Goal: Communication & Community: Answer question/provide support

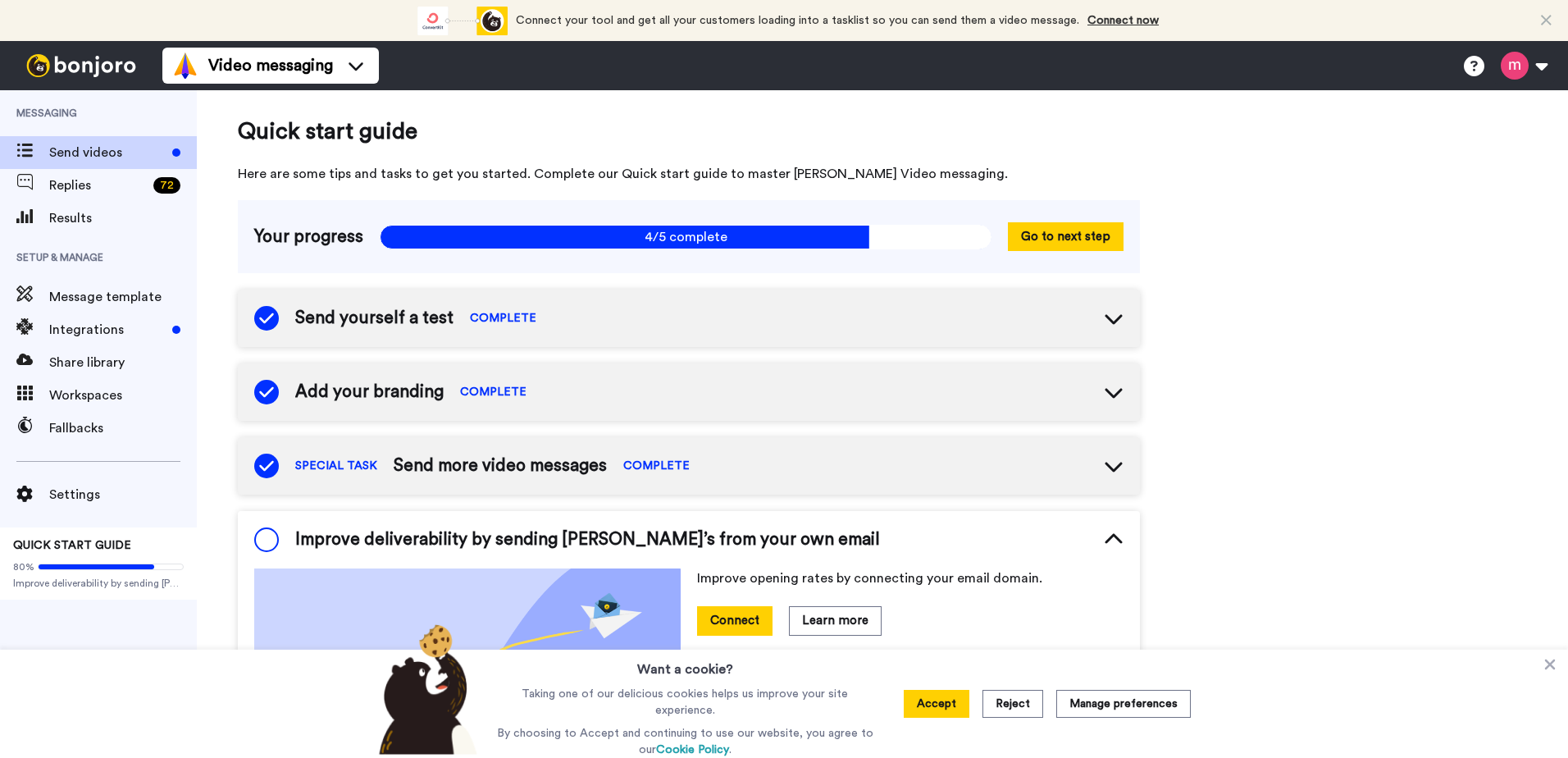
scroll to position [245, 0]
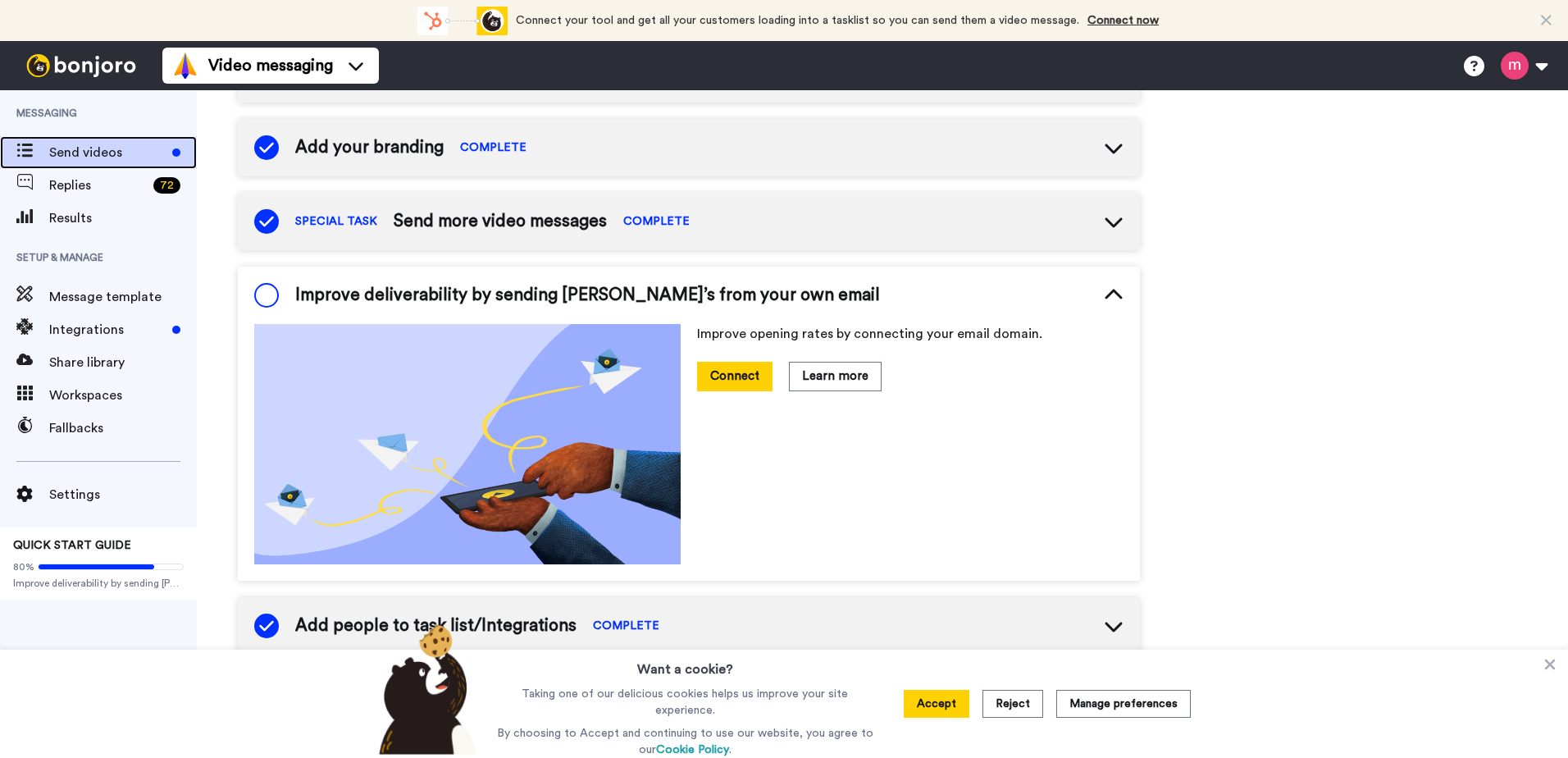
click at [92, 145] on span "Send videos" at bounding box center [107, 153] width 116 height 19
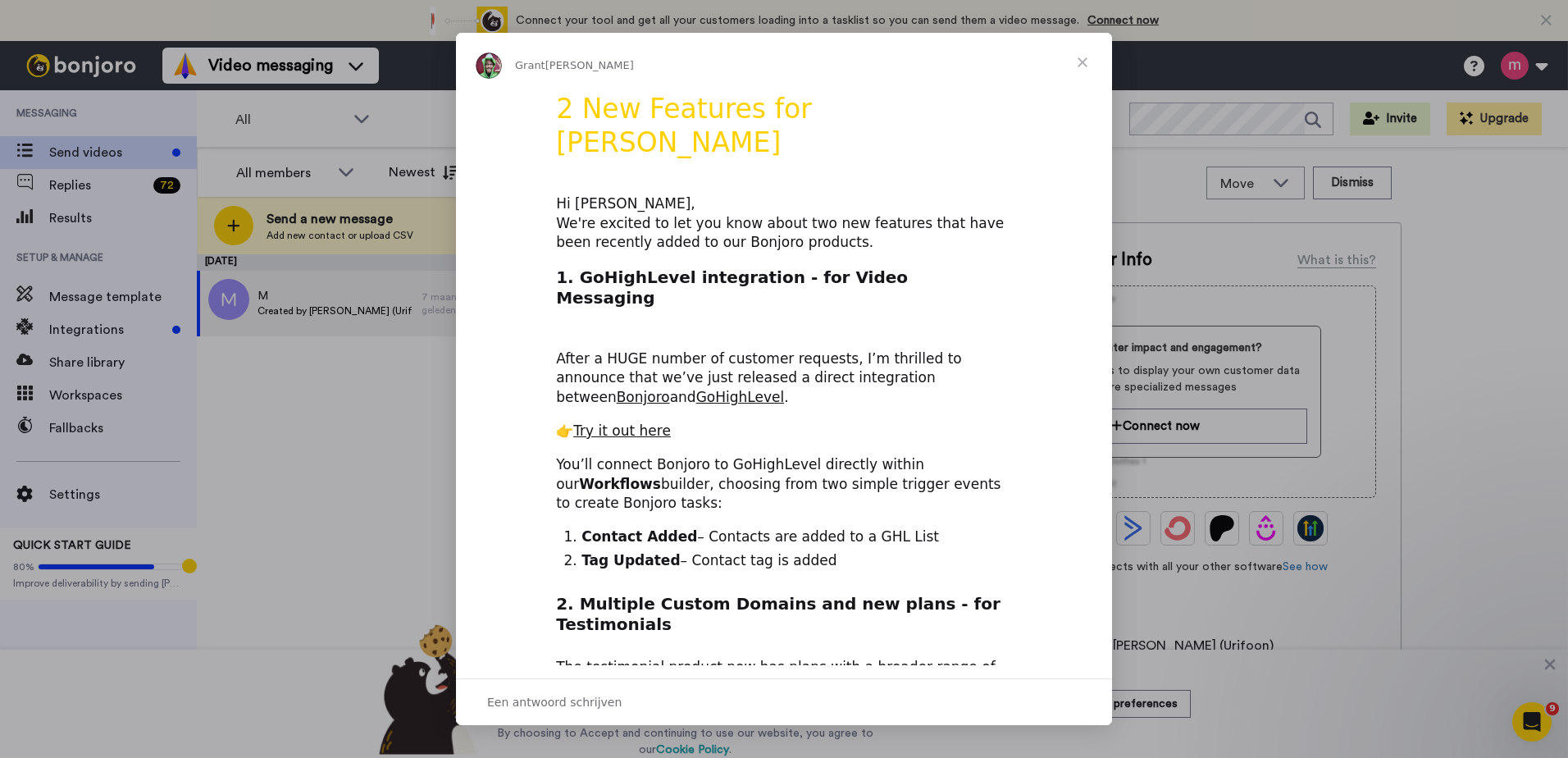
click at [1088, 65] on span "Sluiten" at bounding box center [1082, 61] width 59 height 59
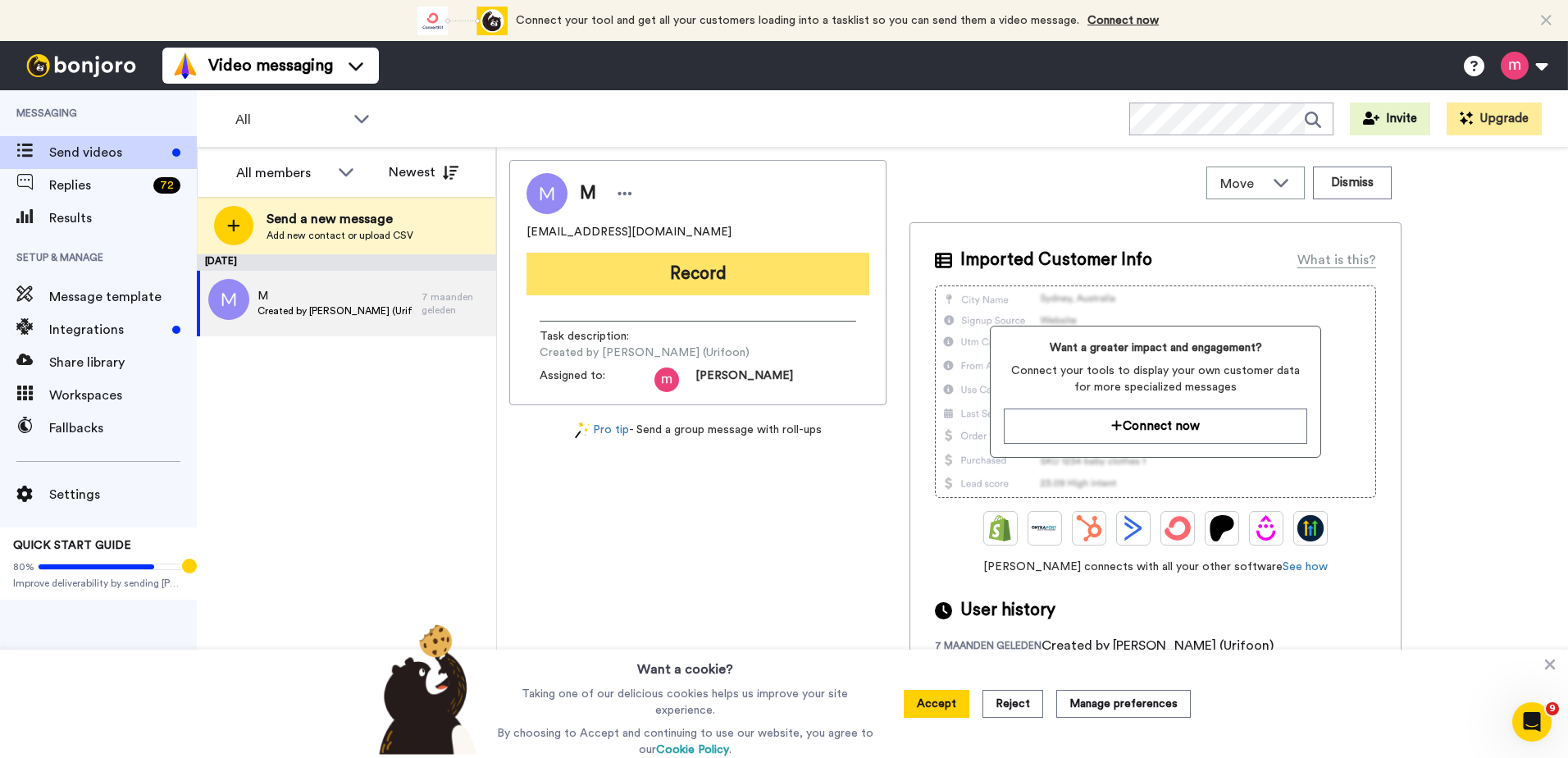
click at [774, 265] on button "Record" at bounding box center [697, 274] width 343 height 42
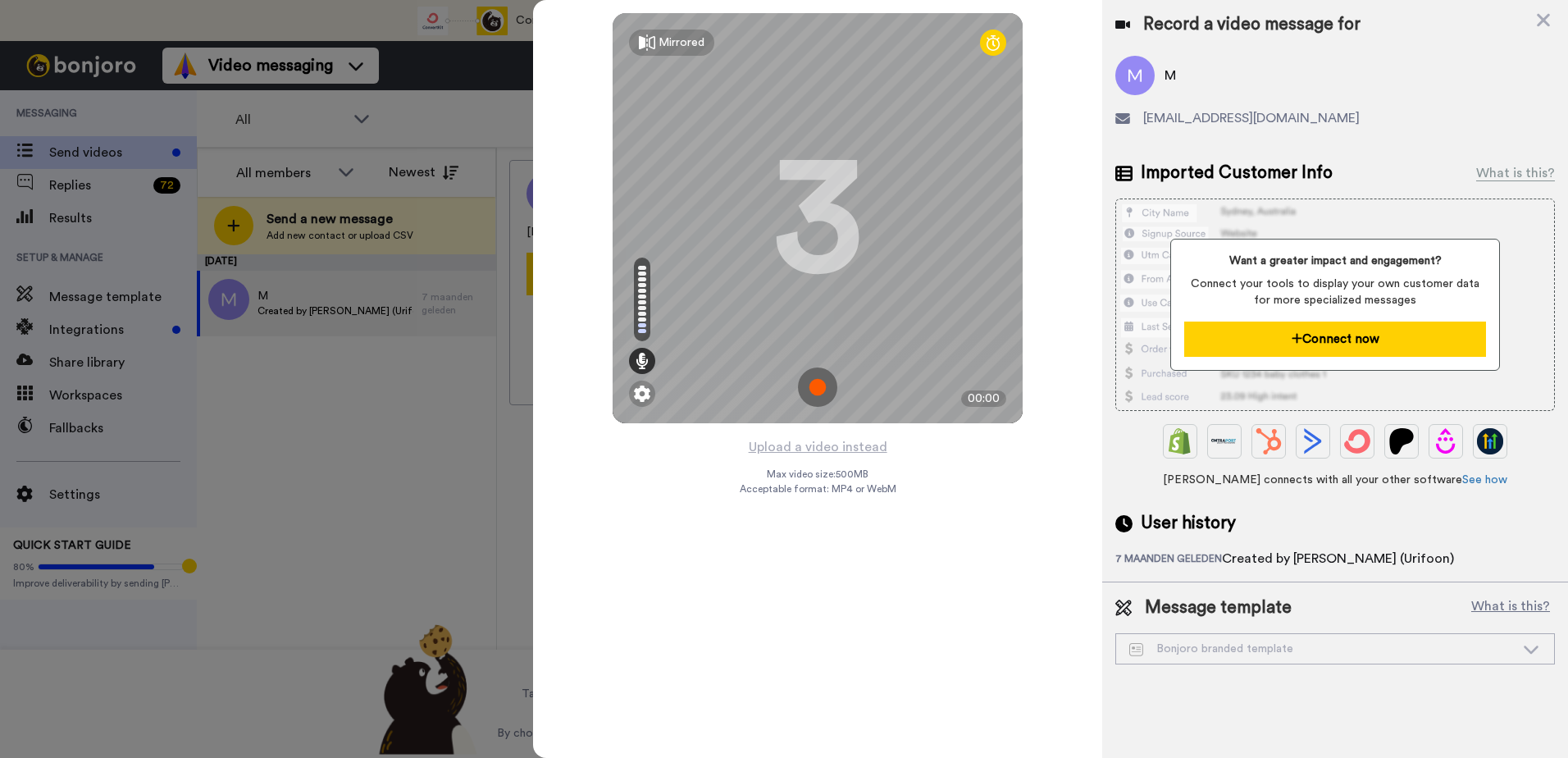
click at [1315, 327] on button "Connect now" at bounding box center [1334, 339] width 301 height 36
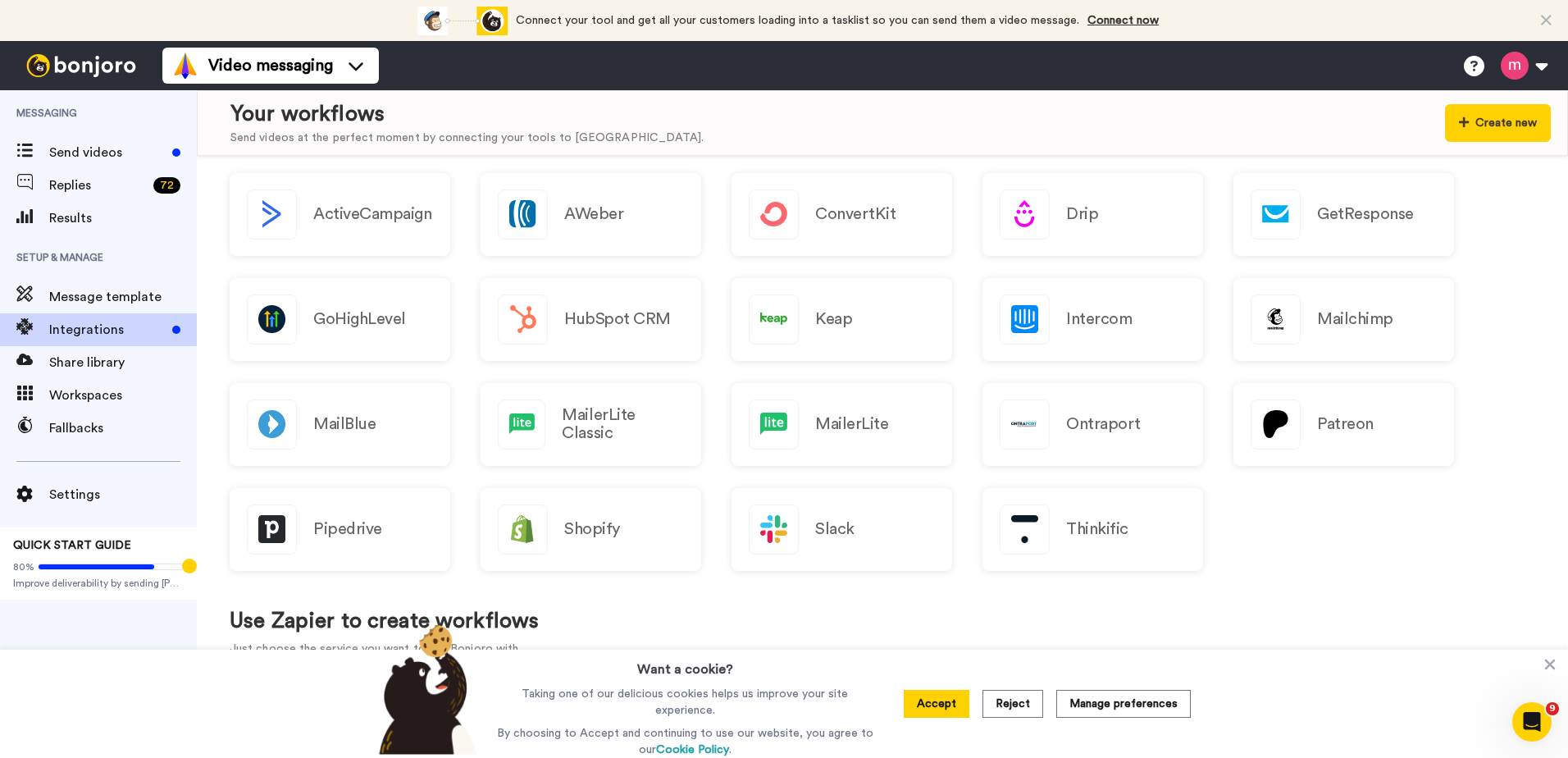
scroll to position [164, 0]
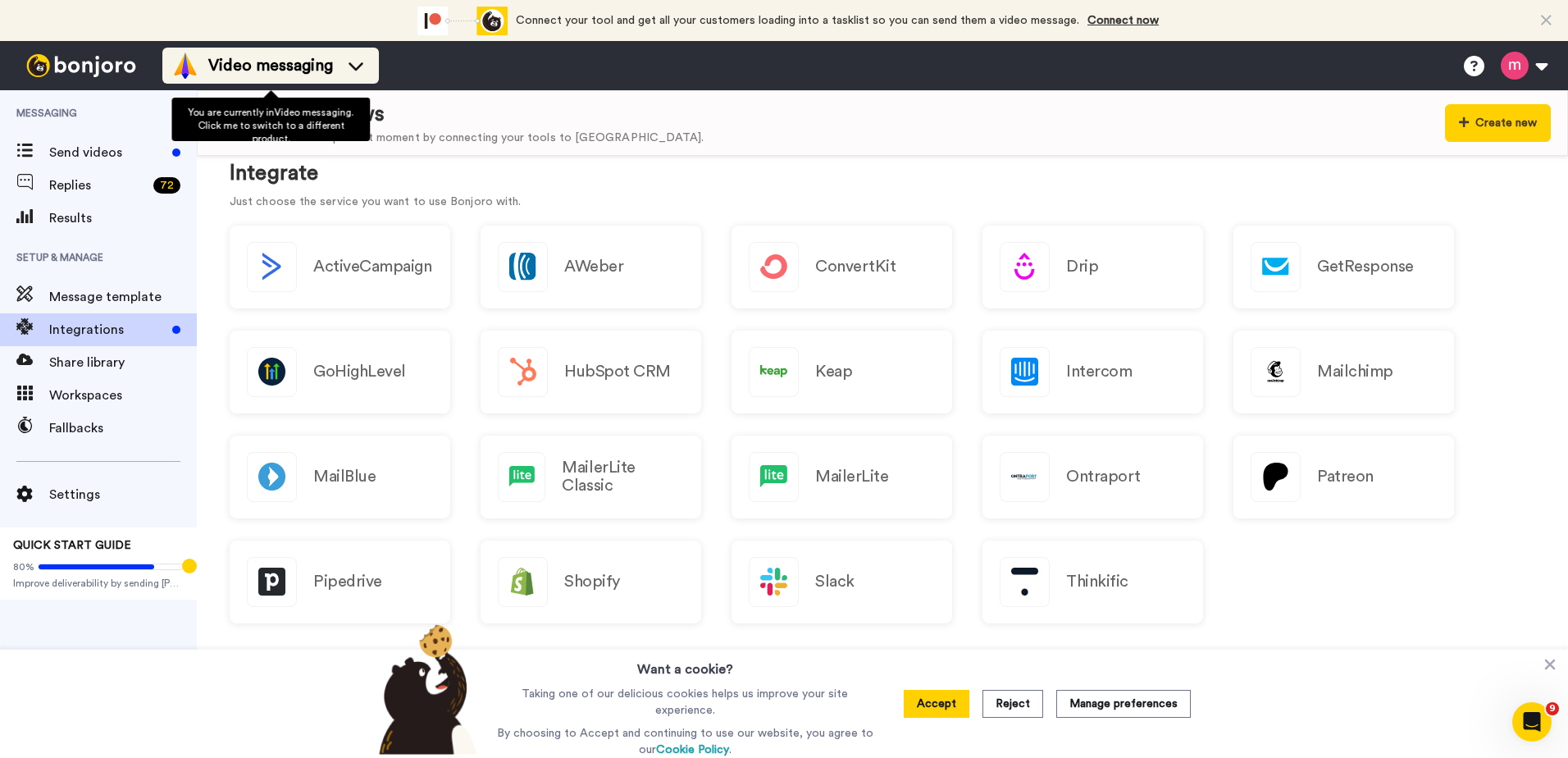
click at [328, 61] on span "Video messaging" at bounding box center [271, 65] width 125 height 23
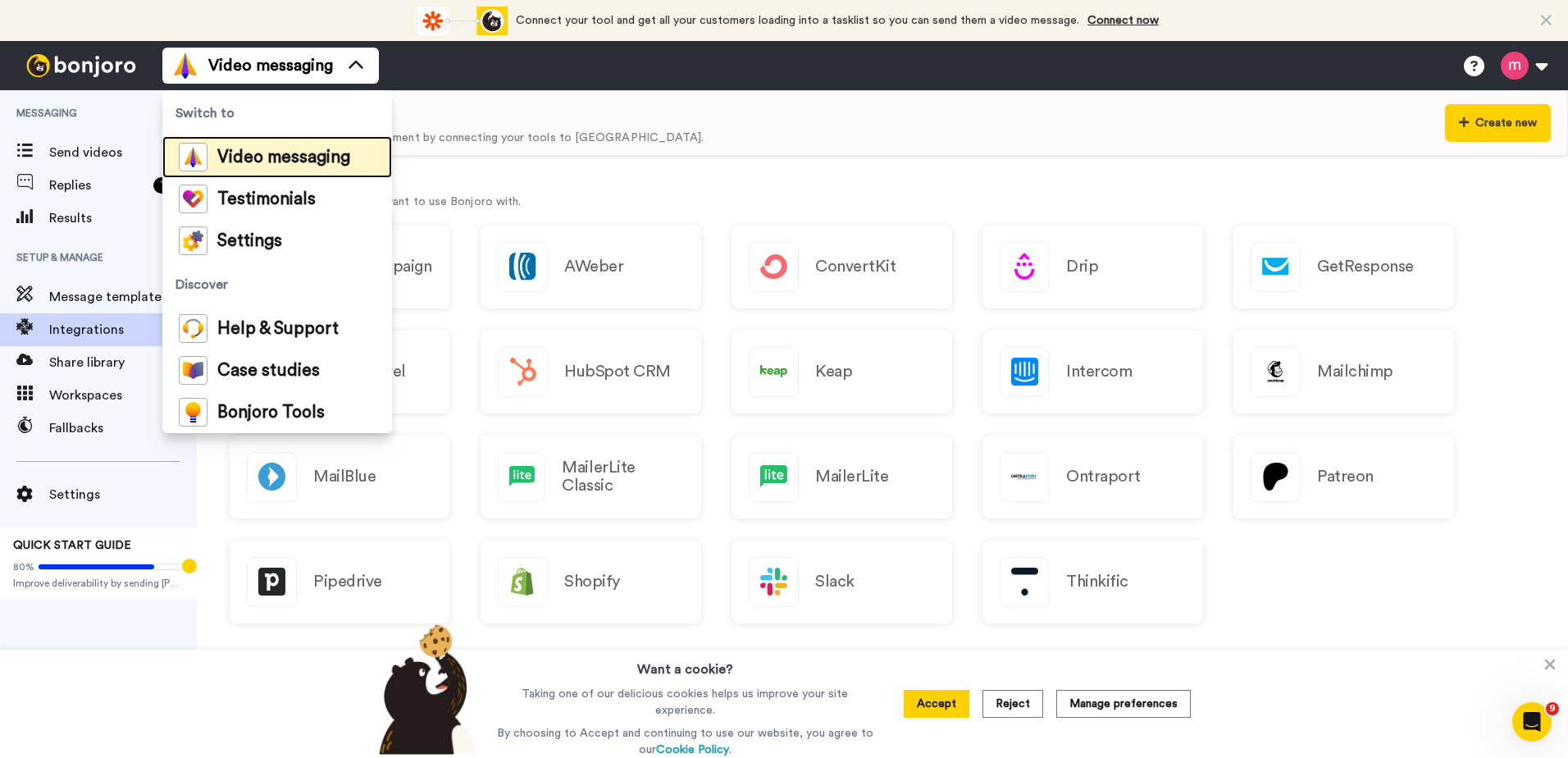
click at [294, 157] on span "Video messaging" at bounding box center [283, 157] width 133 height 16
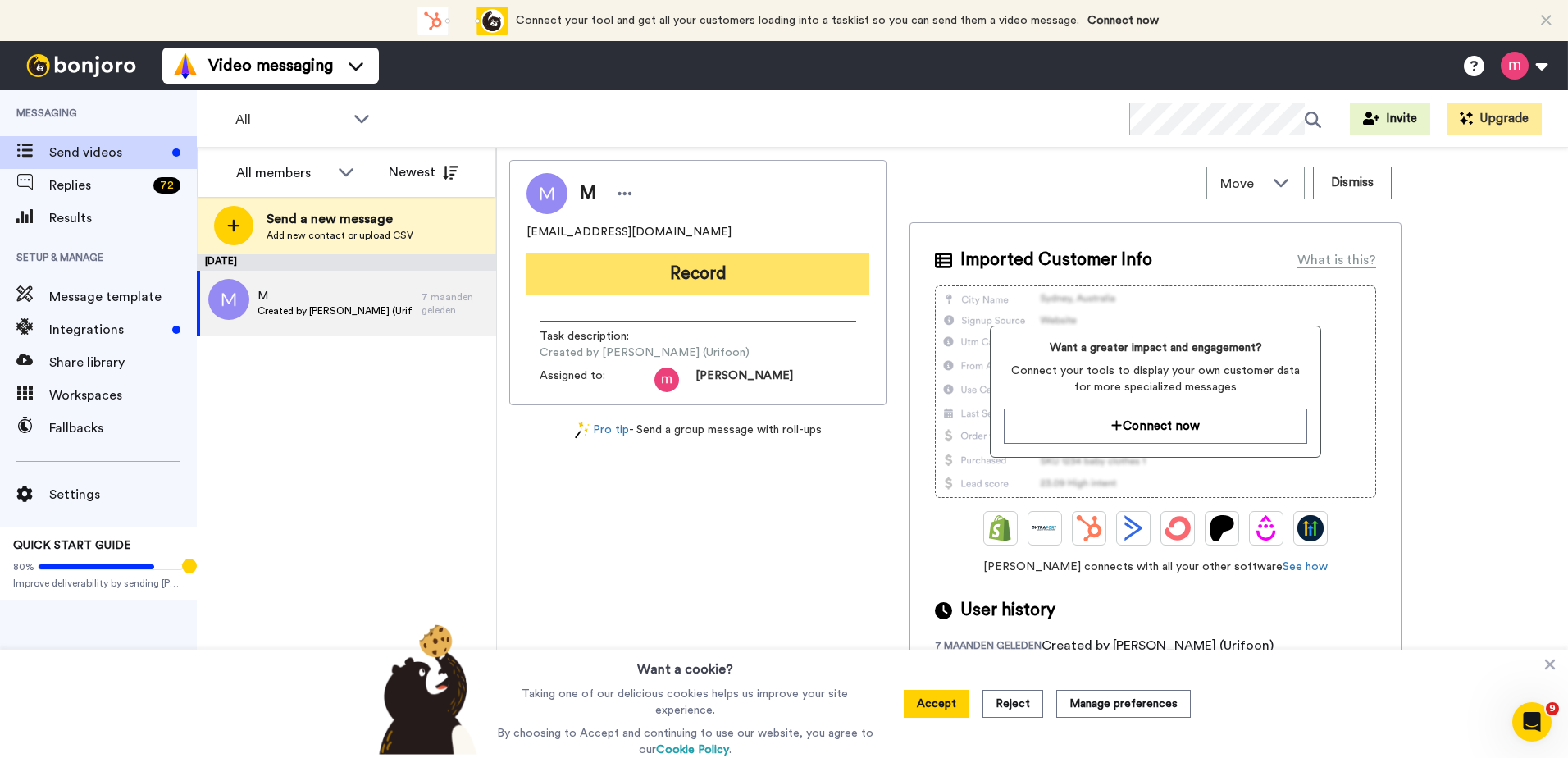
click at [708, 267] on button "Record" at bounding box center [697, 274] width 343 height 42
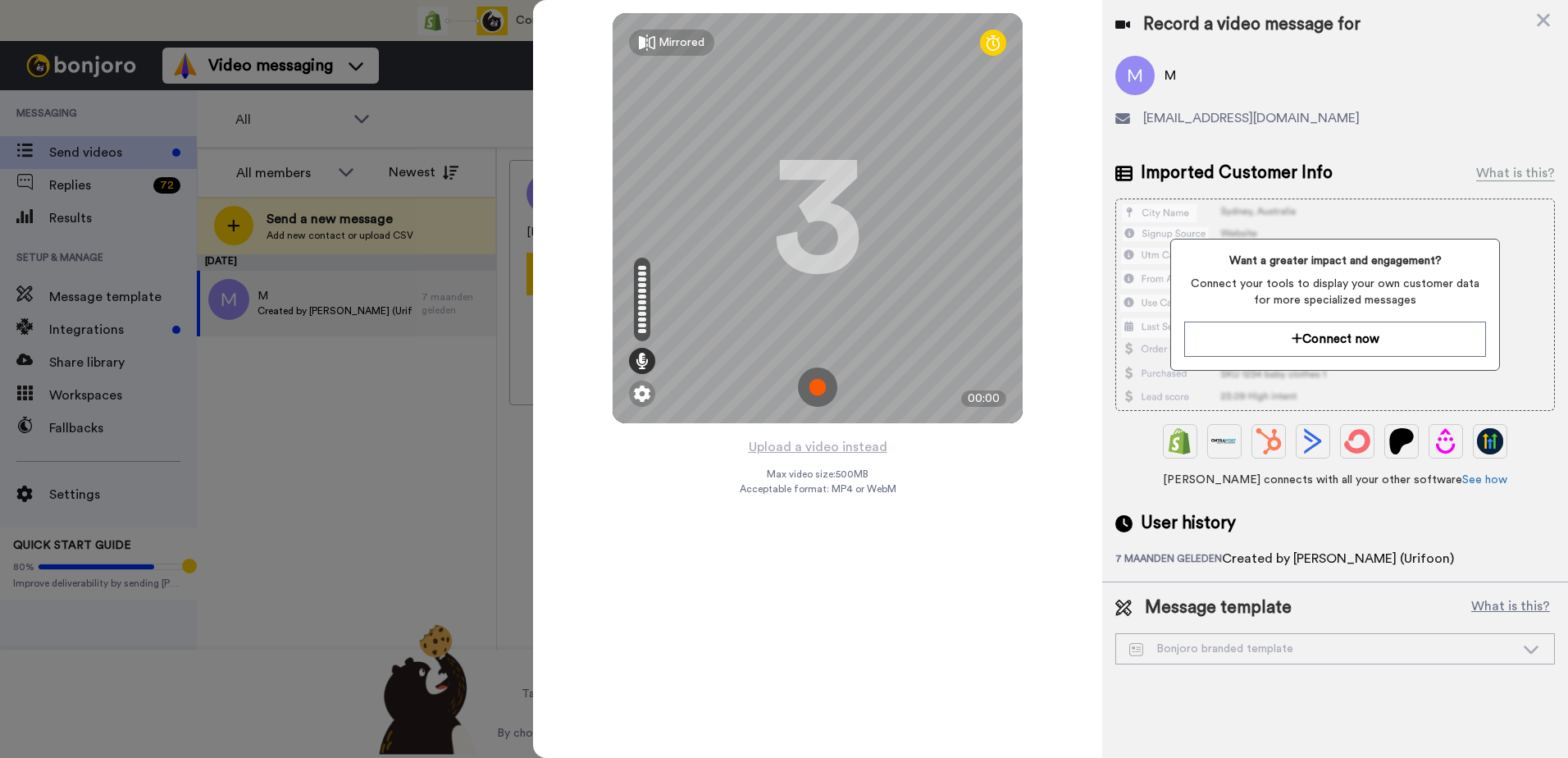
click at [808, 385] on img at bounding box center [817, 387] width 39 height 39
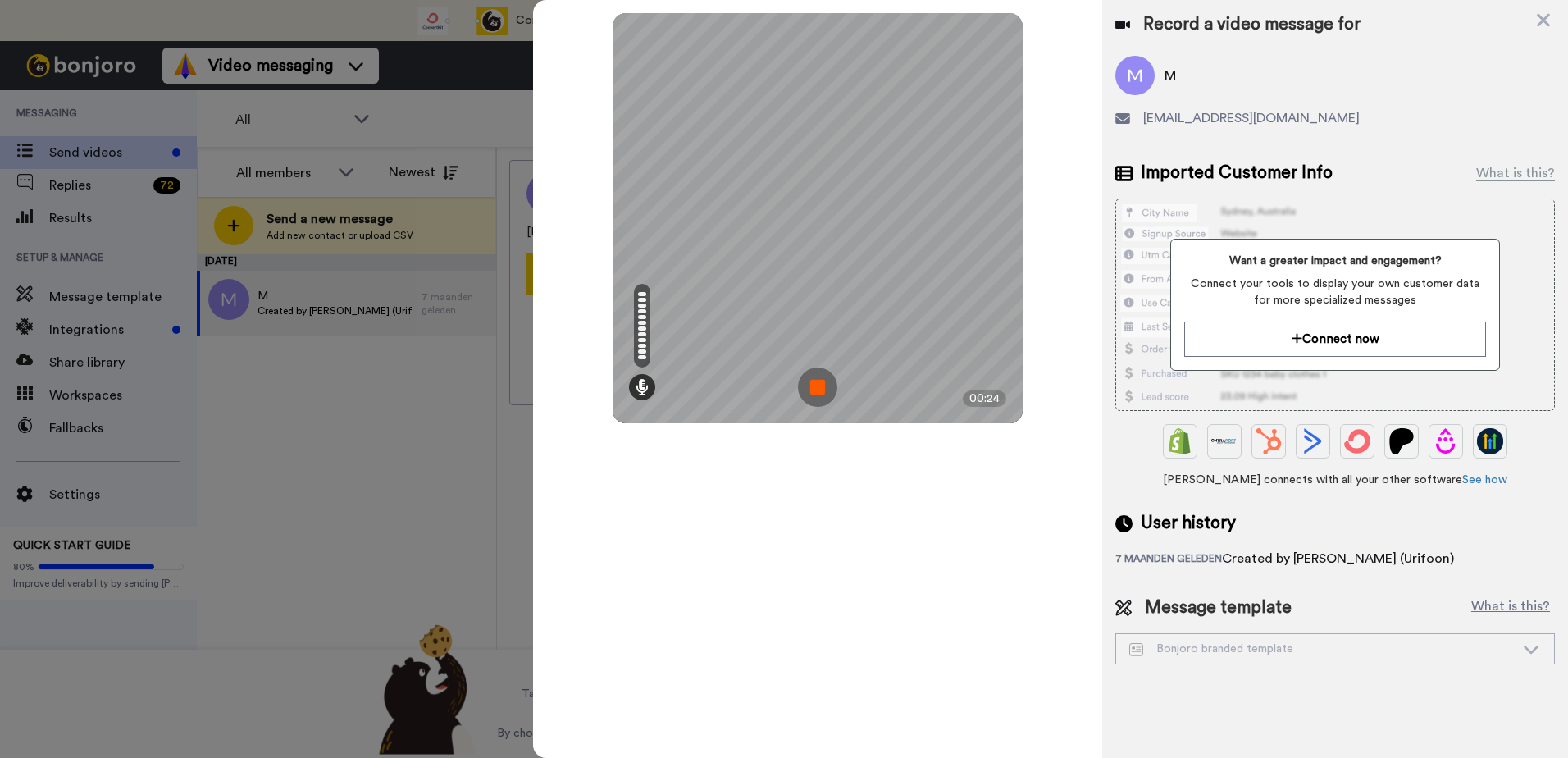
click at [808, 386] on img at bounding box center [817, 387] width 39 height 39
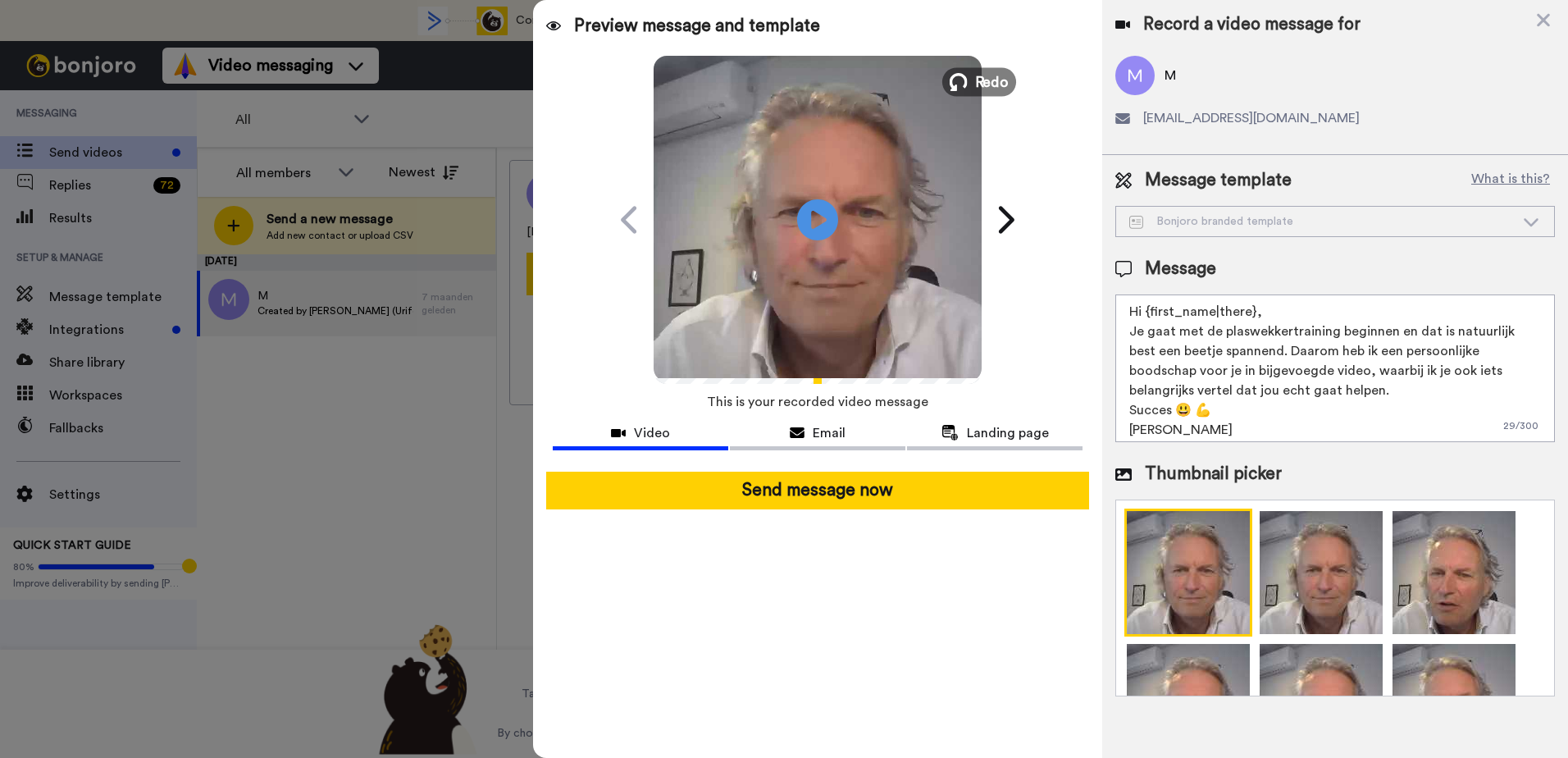
click at [978, 82] on span "Redo" at bounding box center [993, 81] width 35 height 21
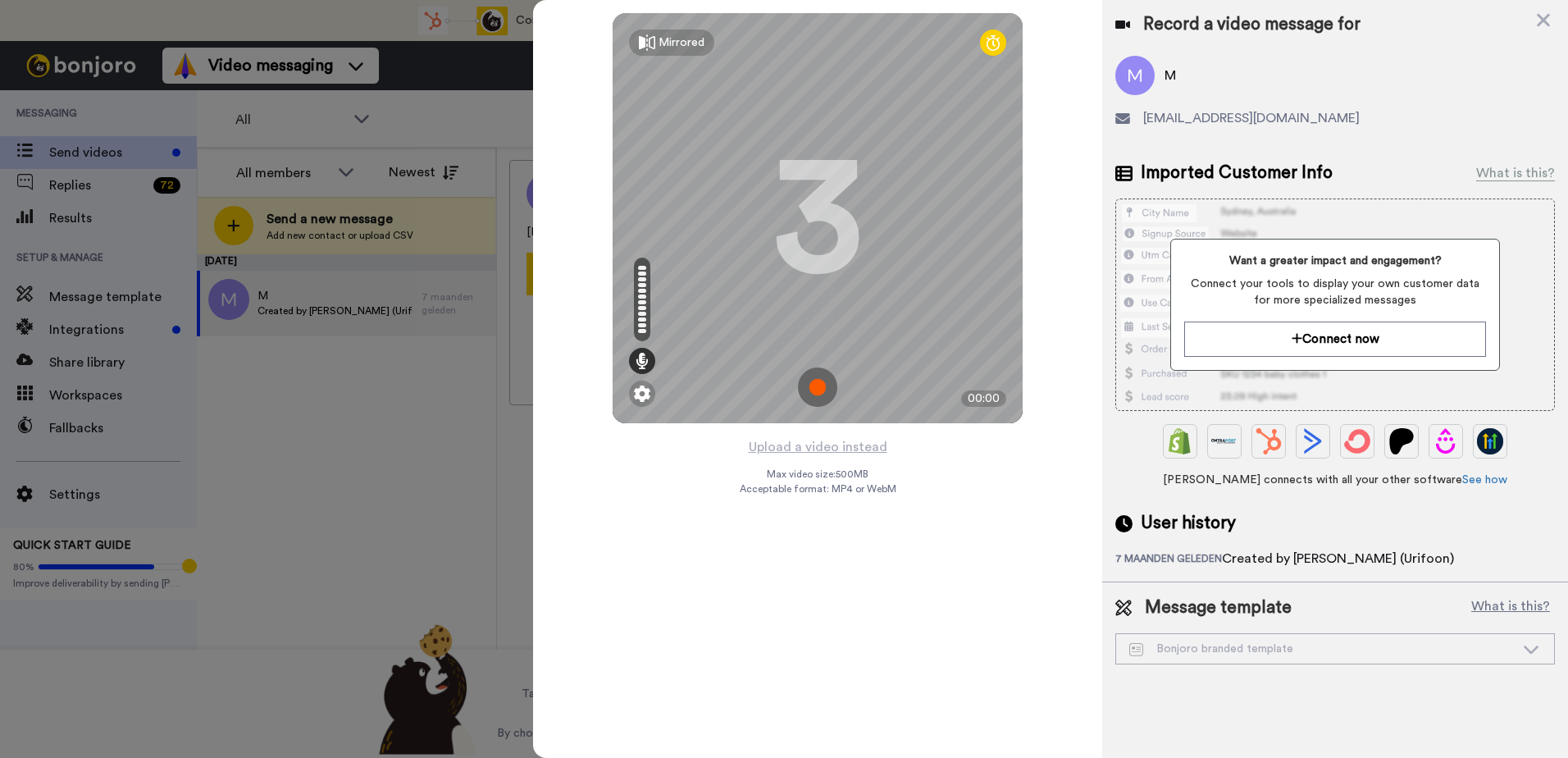
click at [824, 391] on img at bounding box center [817, 387] width 39 height 39
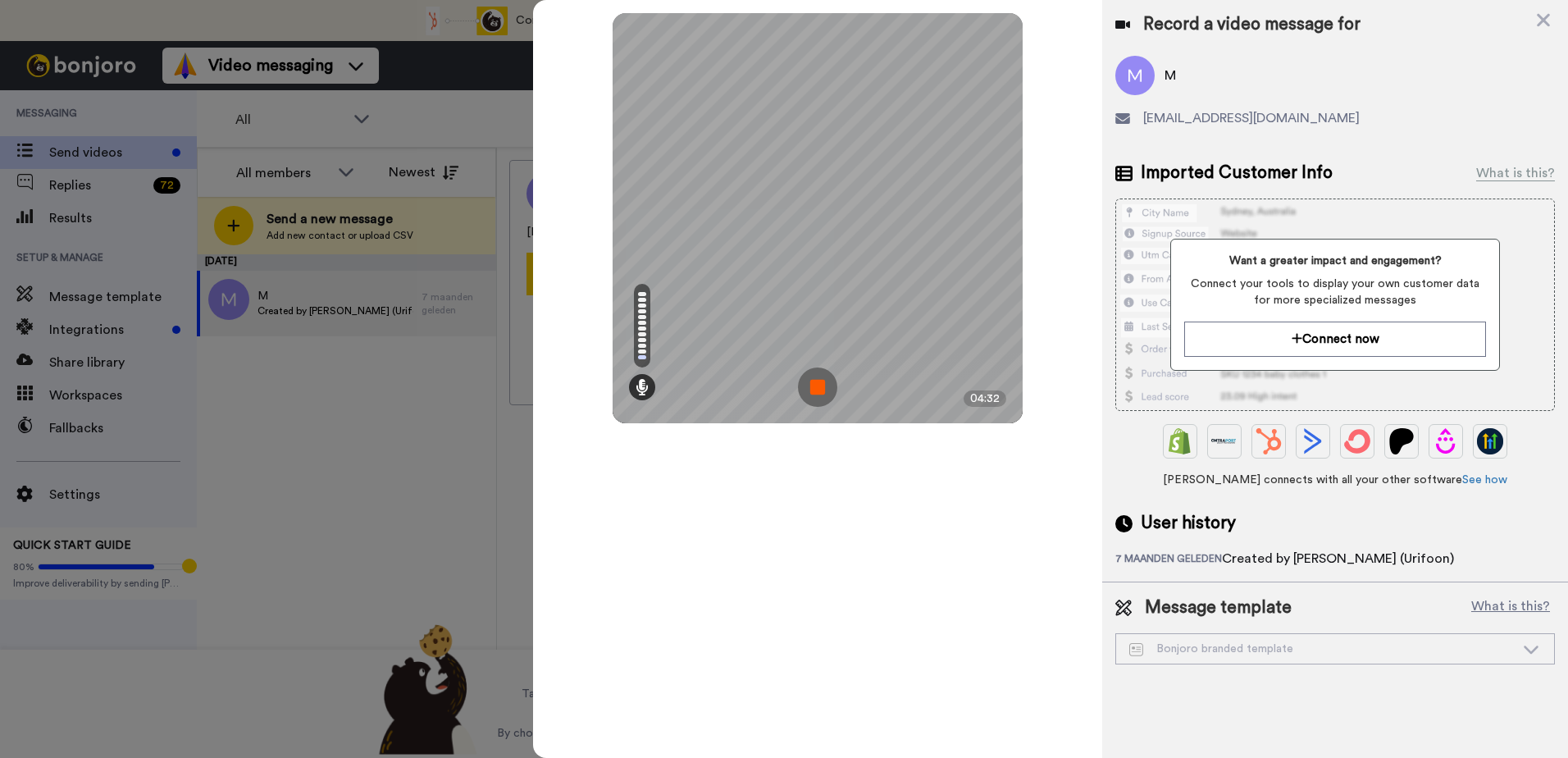
click at [816, 382] on img at bounding box center [817, 387] width 39 height 39
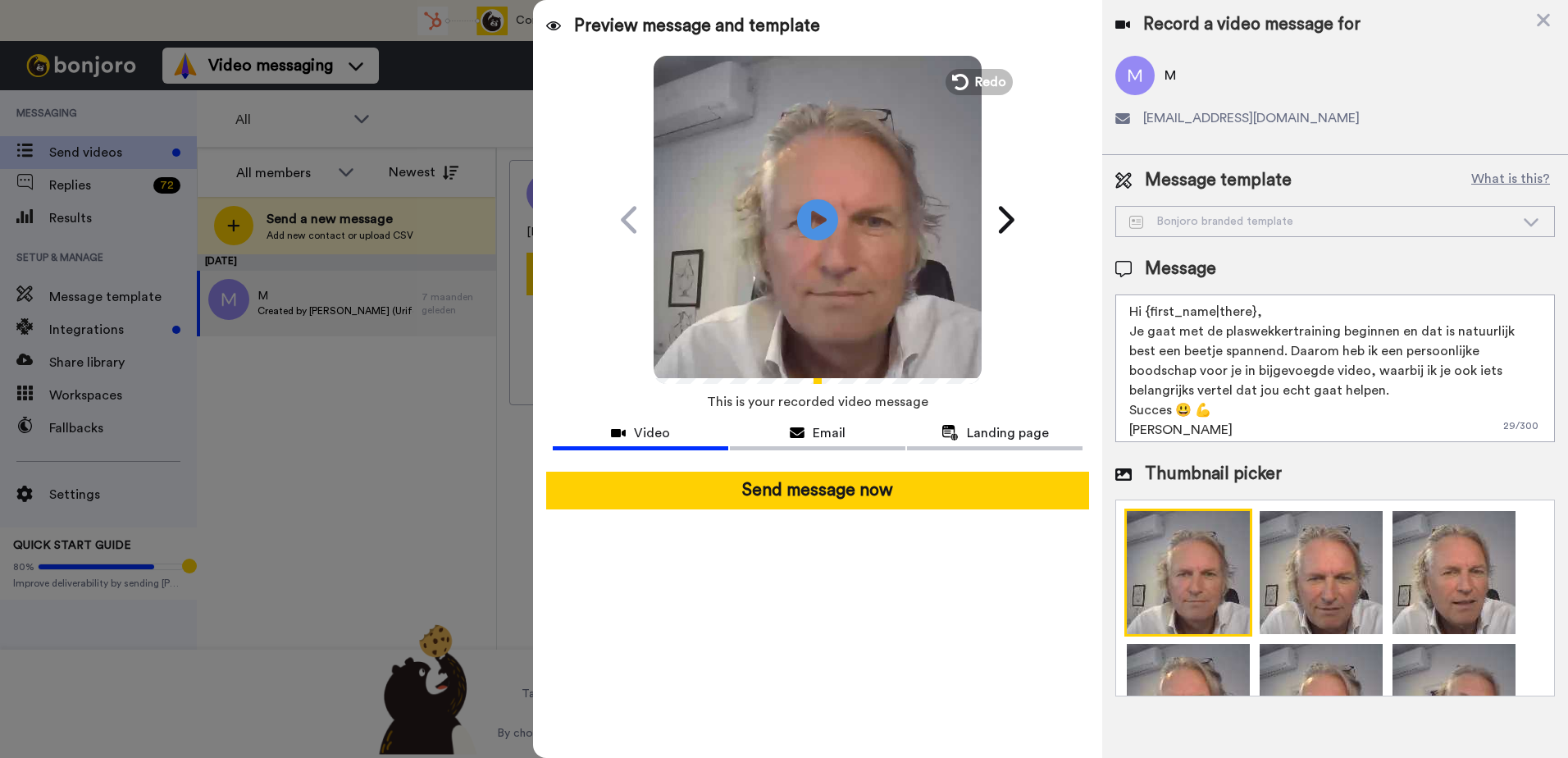
click at [1290, 379] on textarea "Hi {first_name|there}, Je gaat met de plaswekkertraining beginnen en dat is nat…" at bounding box center [1336, 369] width 440 height 148
click at [1143, 322] on textarea "Hi {first_name|there}, Je gaat met de plaswekkertraining beginnen en dat is nat…" at bounding box center [1336, 369] width 440 height 148
drag, startPoint x: 1132, startPoint y: 306, endPoint x: 1269, endPoint y: 422, distance: 179.5
click at [1269, 422] on textarea "Hi {first_name|there}, Je gaat met de plaswekkertraining beginnen en dat is nat…" at bounding box center [1336, 369] width 440 height 148
click at [1234, 221] on div "Bonjoro branded template" at bounding box center [1321, 221] width 385 height 16
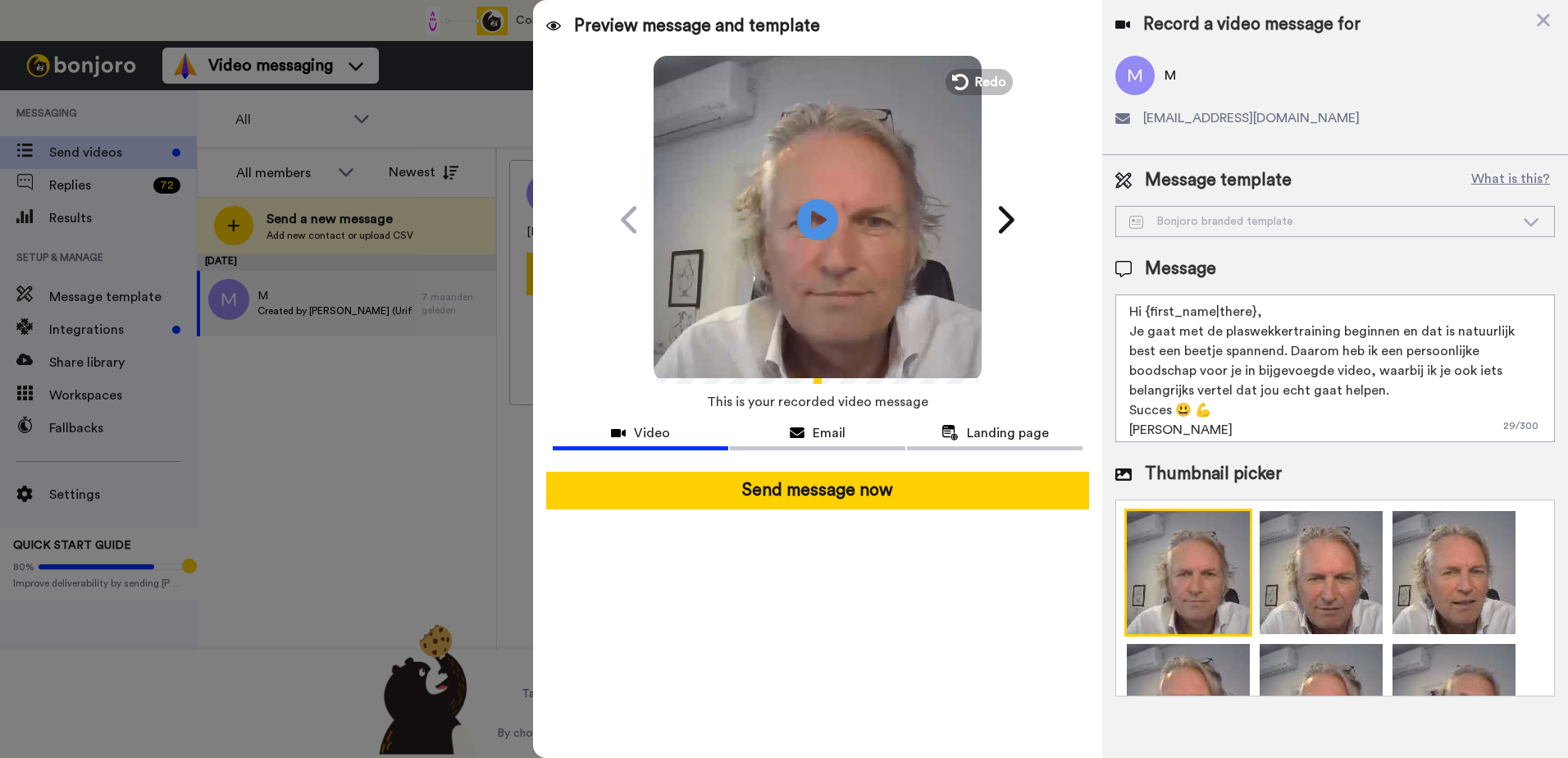
click at [1213, 118] on span "jinnah_51@hotmail.com" at bounding box center [1251, 118] width 216 height 19
drag, startPoint x: 1302, startPoint y: 117, endPoint x: 1190, endPoint y: 122, distance: 112.1
click at [1190, 122] on div "jinnah_51@hotmail.com" at bounding box center [1336, 118] width 440 height 19
drag, startPoint x: 1190, startPoint y: 122, endPoint x: 1294, endPoint y: 167, distance: 113.3
click at [1294, 167] on div "Message template What is this? Bonjoro branded template Bonjoro branded templat…" at bounding box center [1335, 431] width 466 height 554
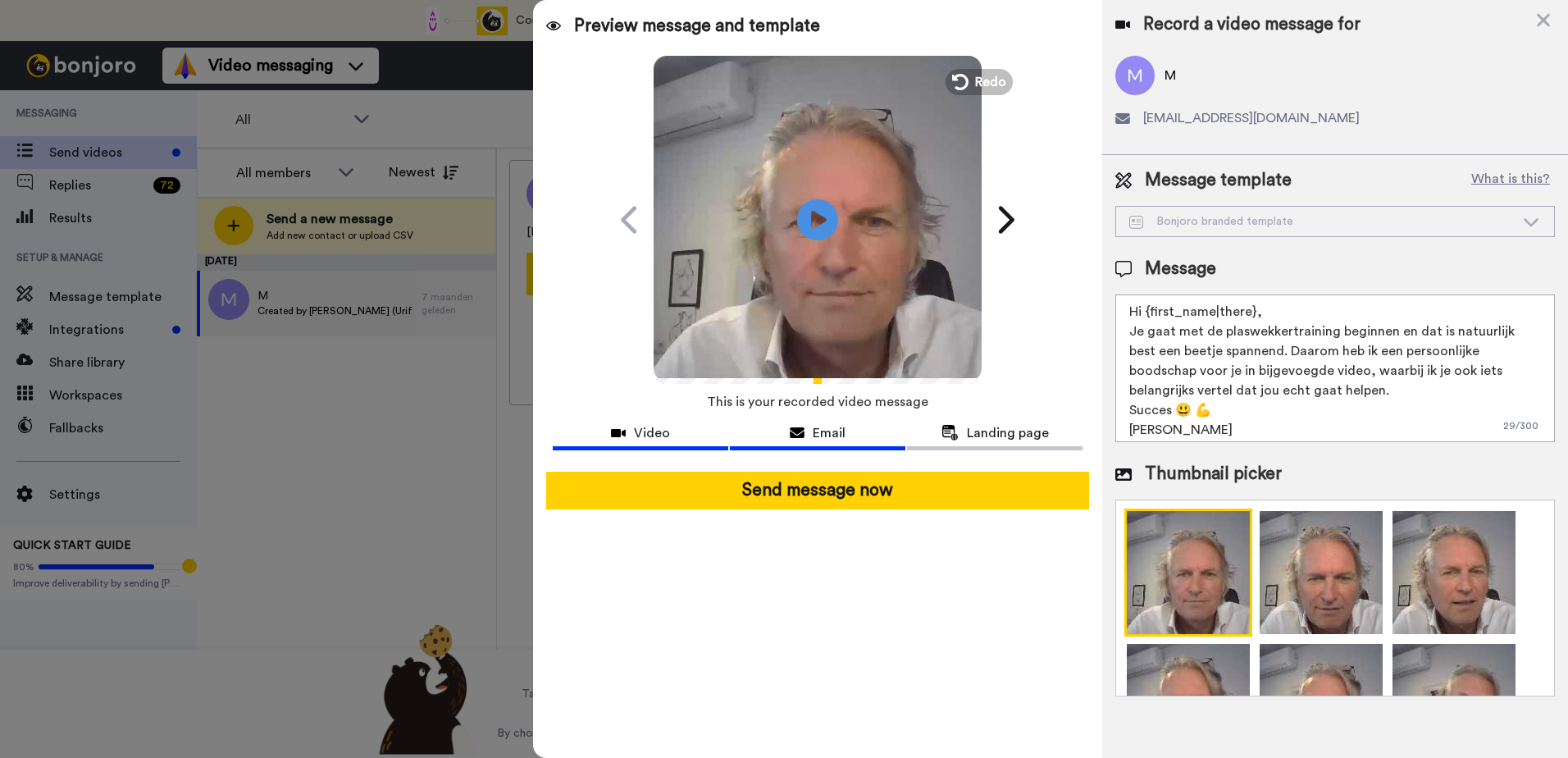
click at [836, 432] on span "Email" at bounding box center [829, 433] width 33 height 19
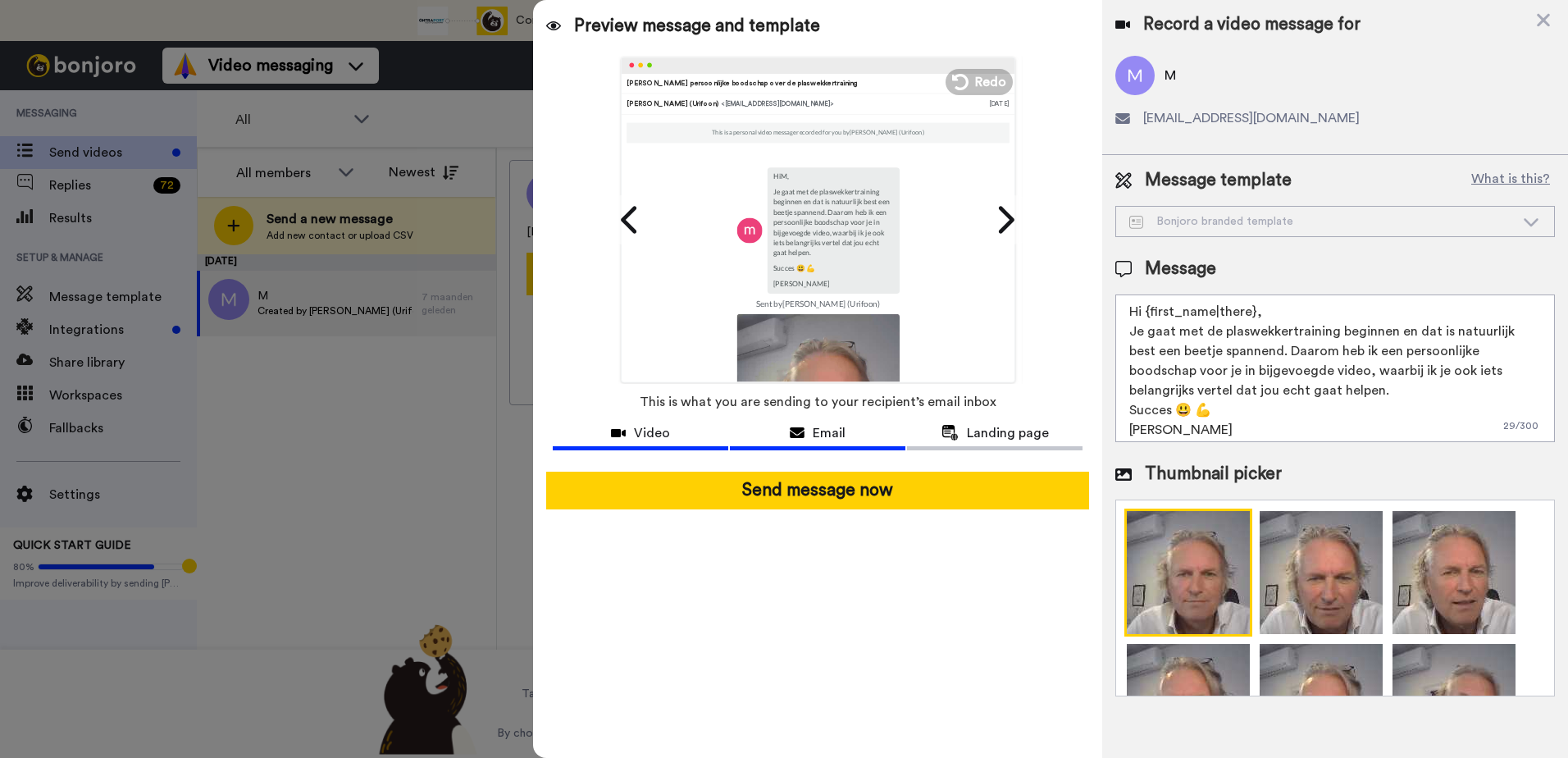
click at [682, 440] on div "Video" at bounding box center [640, 433] width 176 height 19
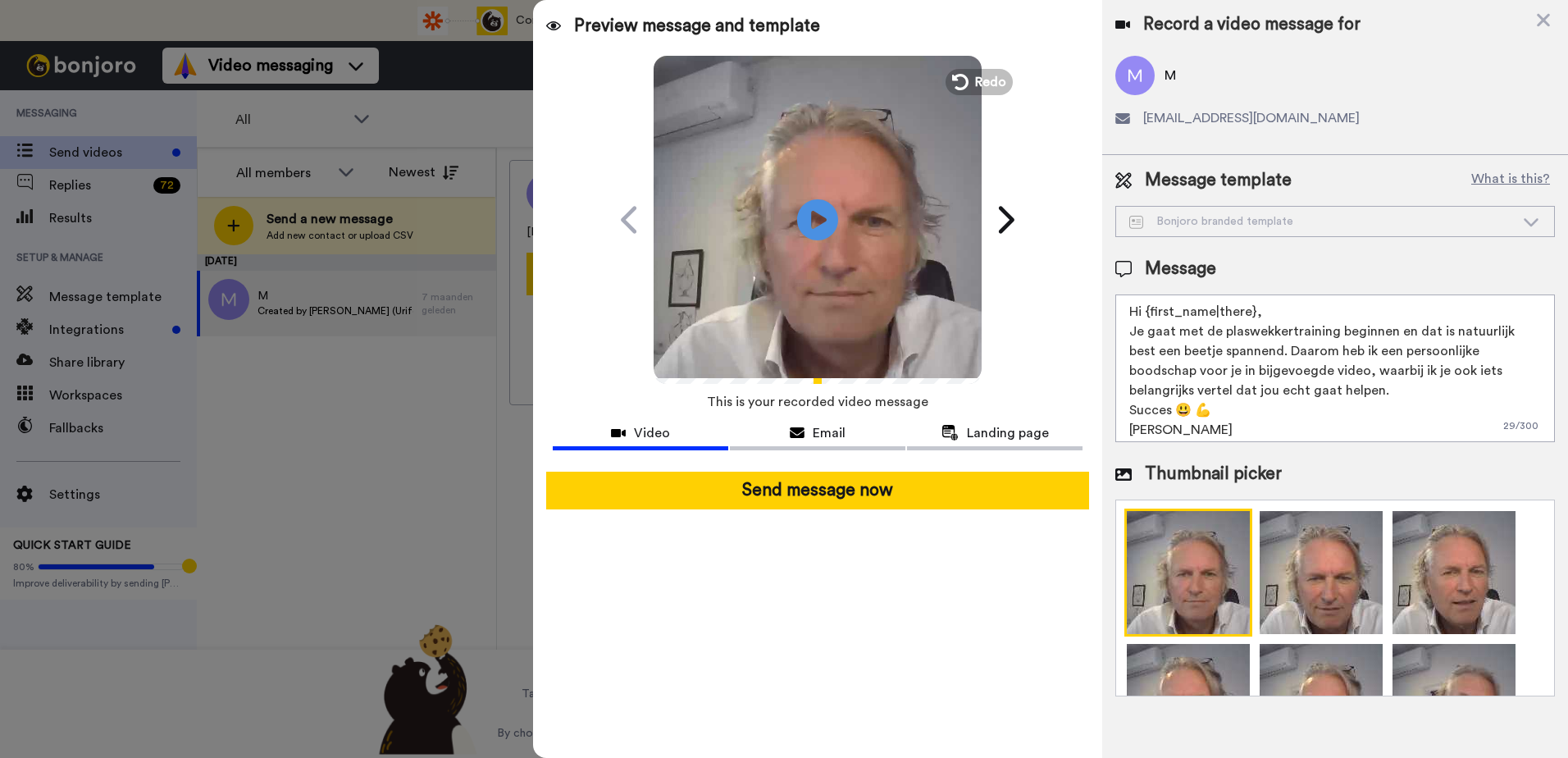
click at [1238, 107] on div "M jinnah_51@hotmail.com" at bounding box center [1336, 98] width 440 height 86
click at [1397, 127] on div "jinnah_51@hotmail.com" at bounding box center [1336, 118] width 440 height 19
click at [1235, 168] on span "Message template" at bounding box center [1218, 181] width 147 height 25
click at [1538, 21] on icon at bounding box center [1543, 19] width 16 height 20
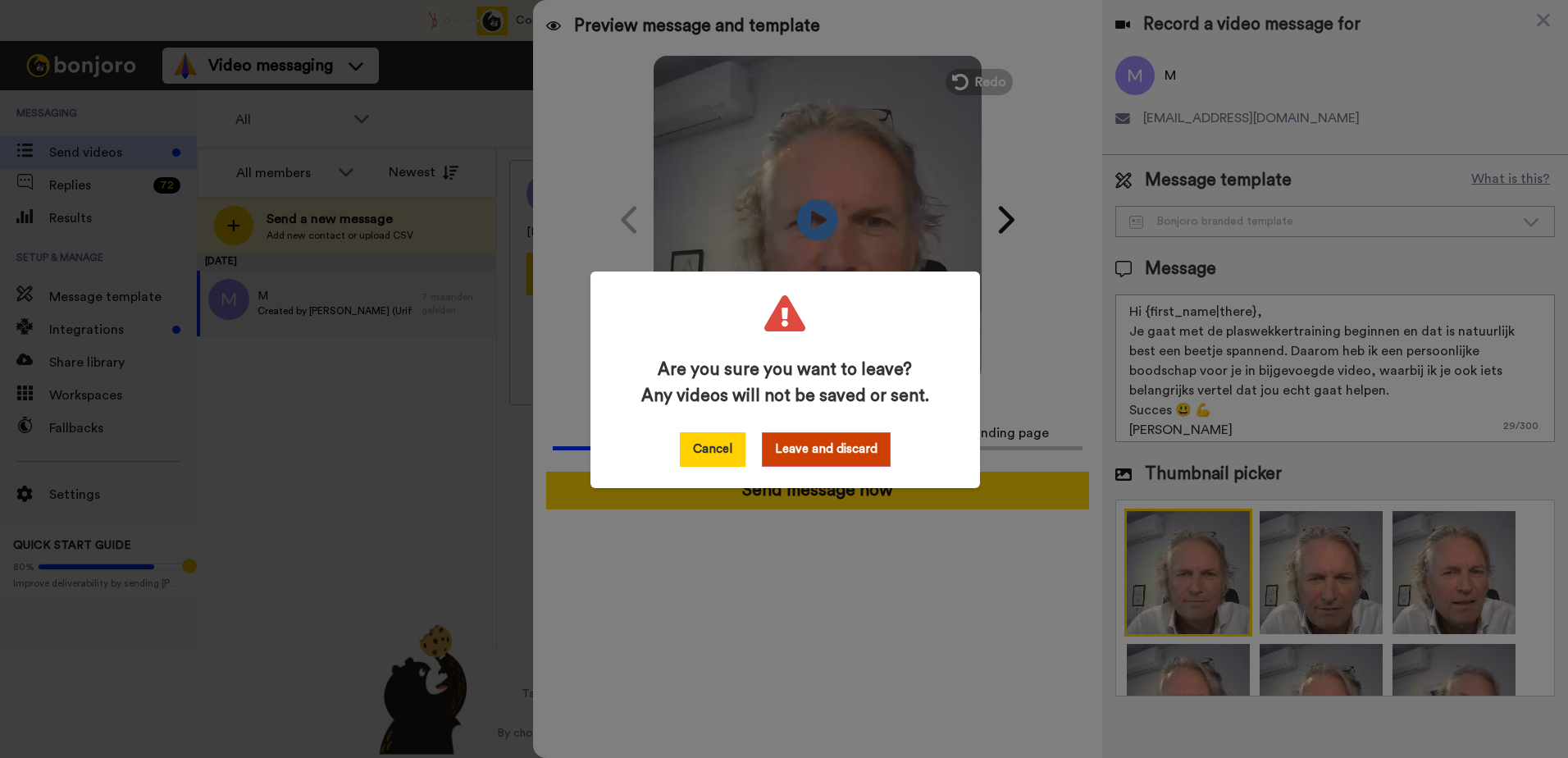
click at [712, 453] on button "Cancel" at bounding box center [712, 450] width 65 height 35
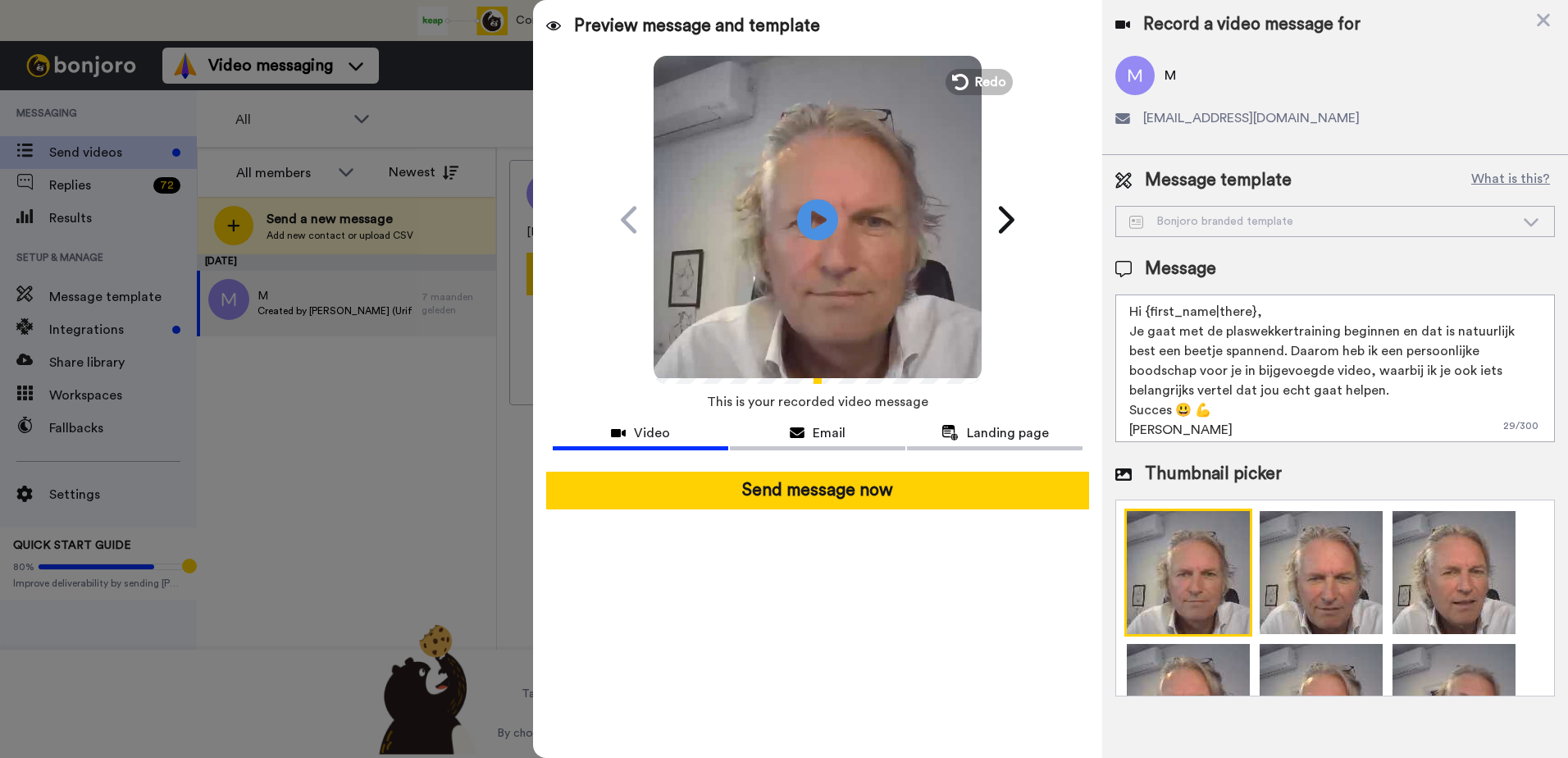
click at [1188, 110] on span "jinnah_51@hotmail.com" at bounding box center [1251, 118] width 216 height 19
click at [1181, 230] on div "Bonjoro branded template" at bounding box center [1335, 221] width 438 height 30
click at [1225, 110] on span "jinnah_51@hotmail.com" at bounding box center [1251, 118] width 216 height 19
drag, startPoint x: 1160, startPoint y: 118, endPoint x: 1276, endPoint y: 118, distance: 116.0
click at [1276, 118] on span "jinnah_51@hotmail.com" at bounding box center [1251, 118] width 216 height 19
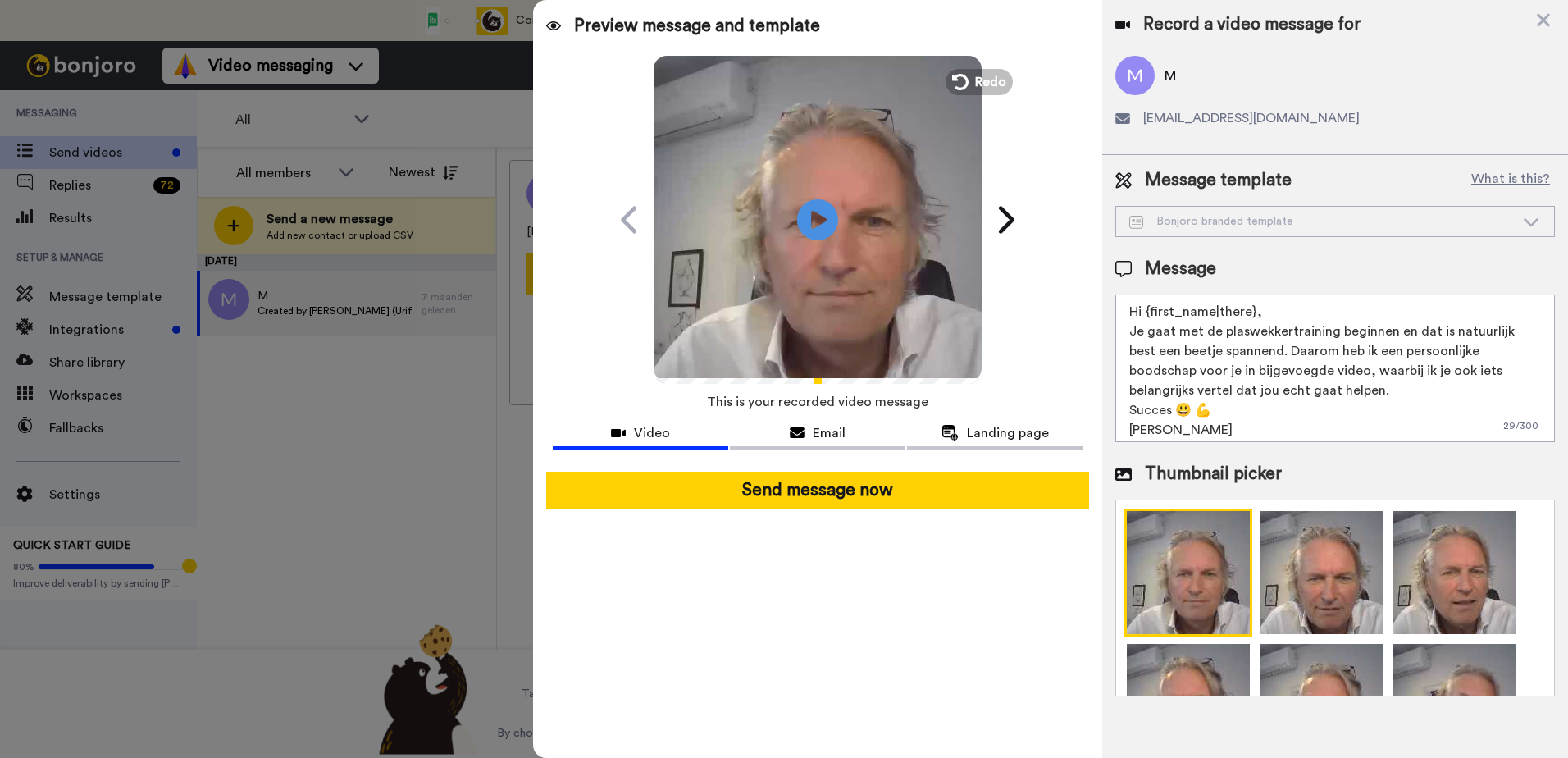
click at [1127, 122] on icon at bounding box center [1122, 118] width 14 height 13
drag, startPoint x: 1144, startPoint y: 121, endPoint x: 1363, endPoint y: 121, distance: 219.0
click at [1363, 121] on div "jinnah_51@hotmail.com" at bounding box center [1336, 118] width 440 height 19
drag, startPoint x: 1363, startPoint y: 121, endPoint x: 1347, endPoint y: 120, distance: 16.0
click at [1347, 120] on div "jinnah_51@hotmail.com" at bounding box center [1336, 118] width 440 height 19
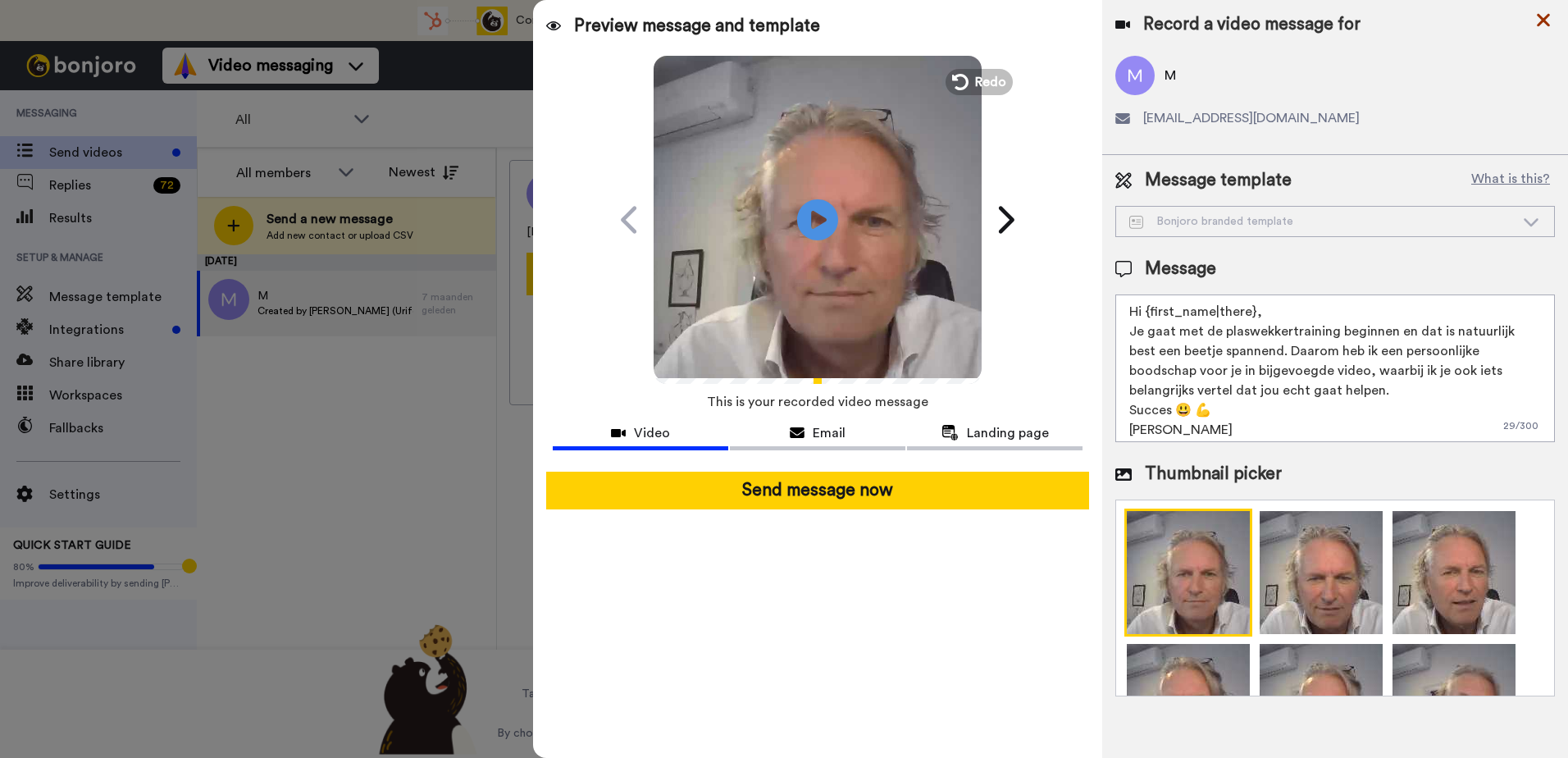
click at [1538, 12] on icon at bounding box center [1543, 19] width 16 height 20
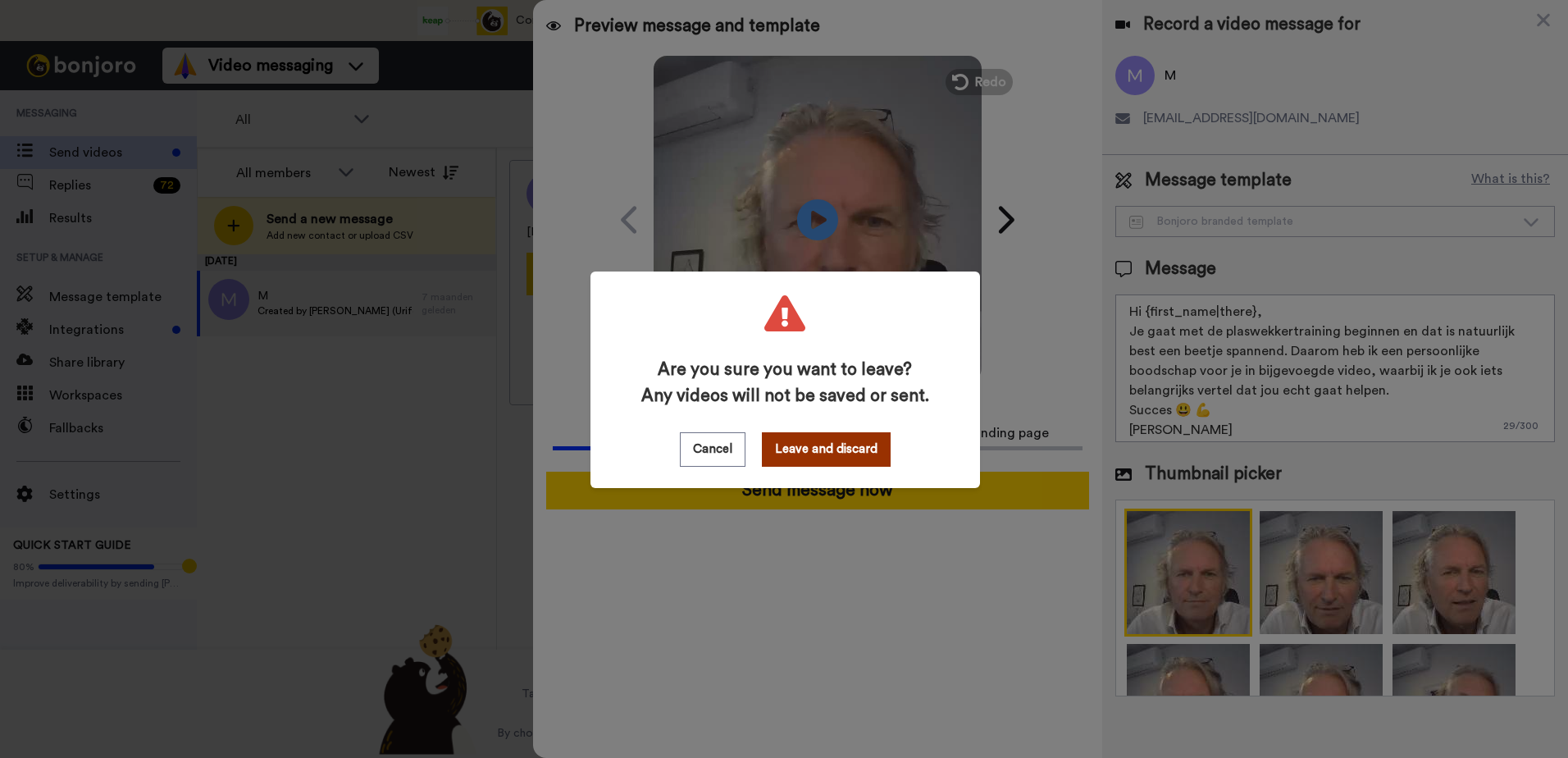
click at [791, 452] on button "Leave and discard" at bounding box center [826, 450] width 129 height 35
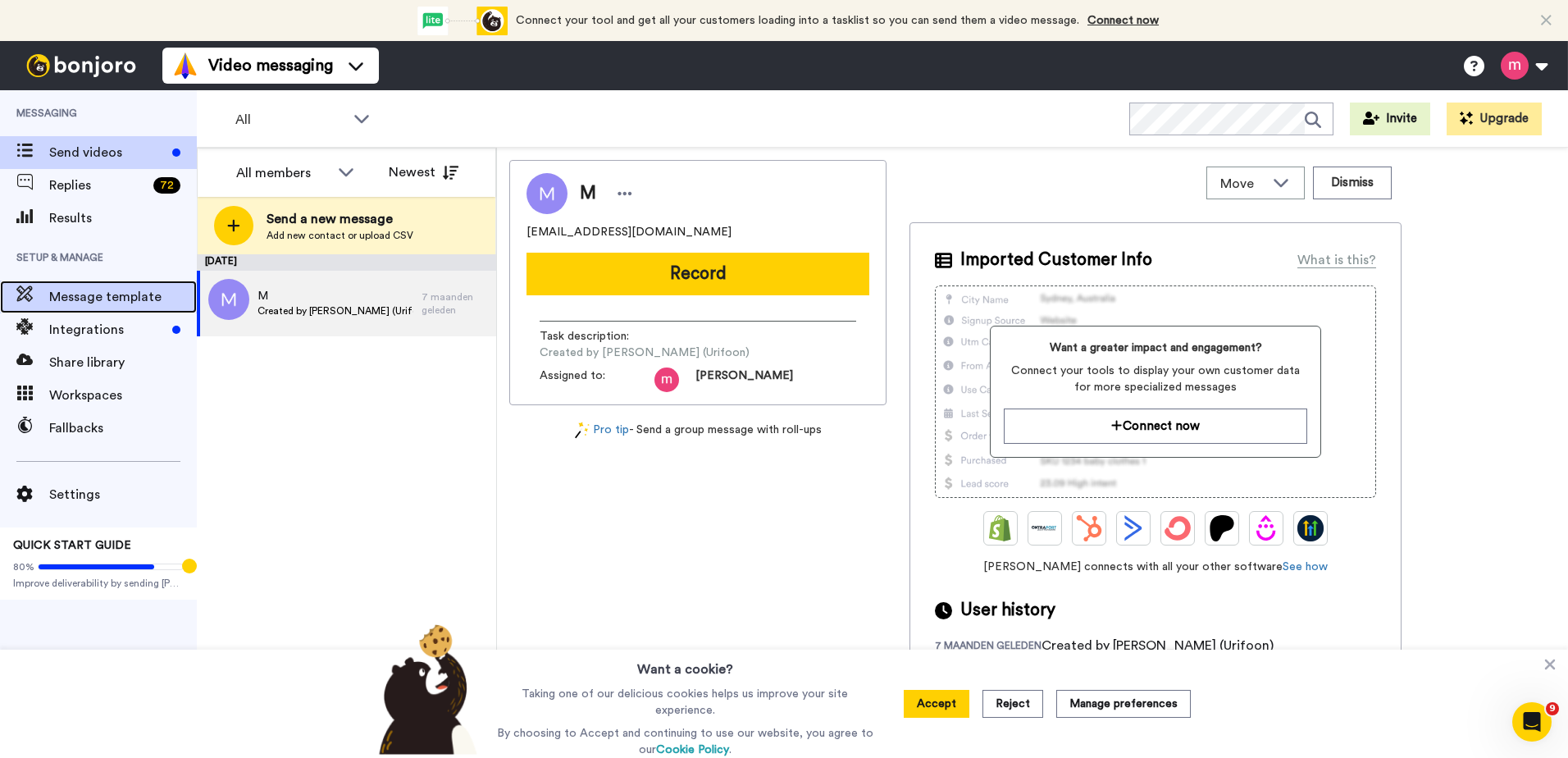
click at [95, 295] on span "Message template" at bounding box center [123, 297] width 148 height 19
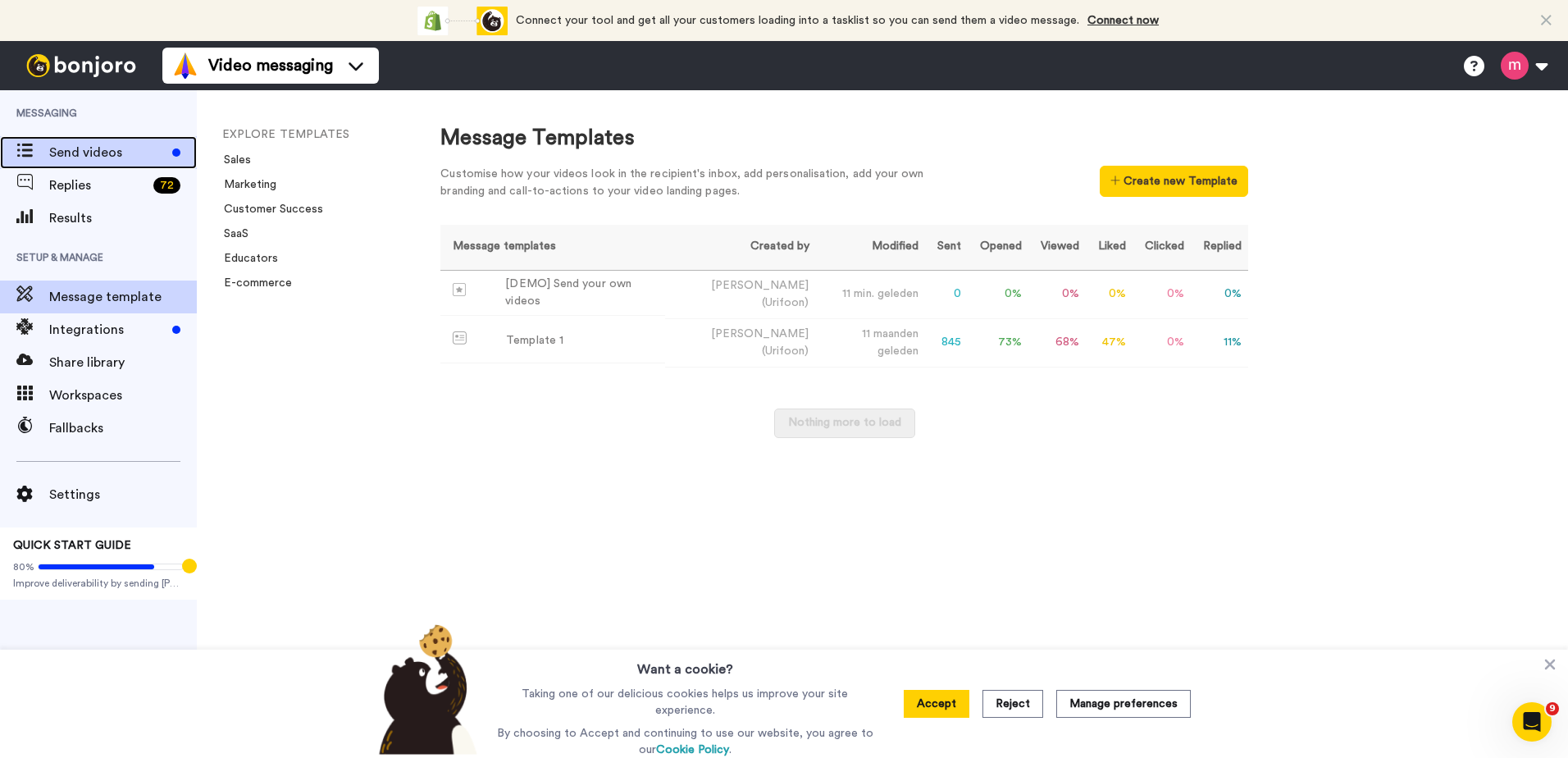
click at [93, 154] on span "Send videos" at bounding box center [107, 153] width 116 height 19
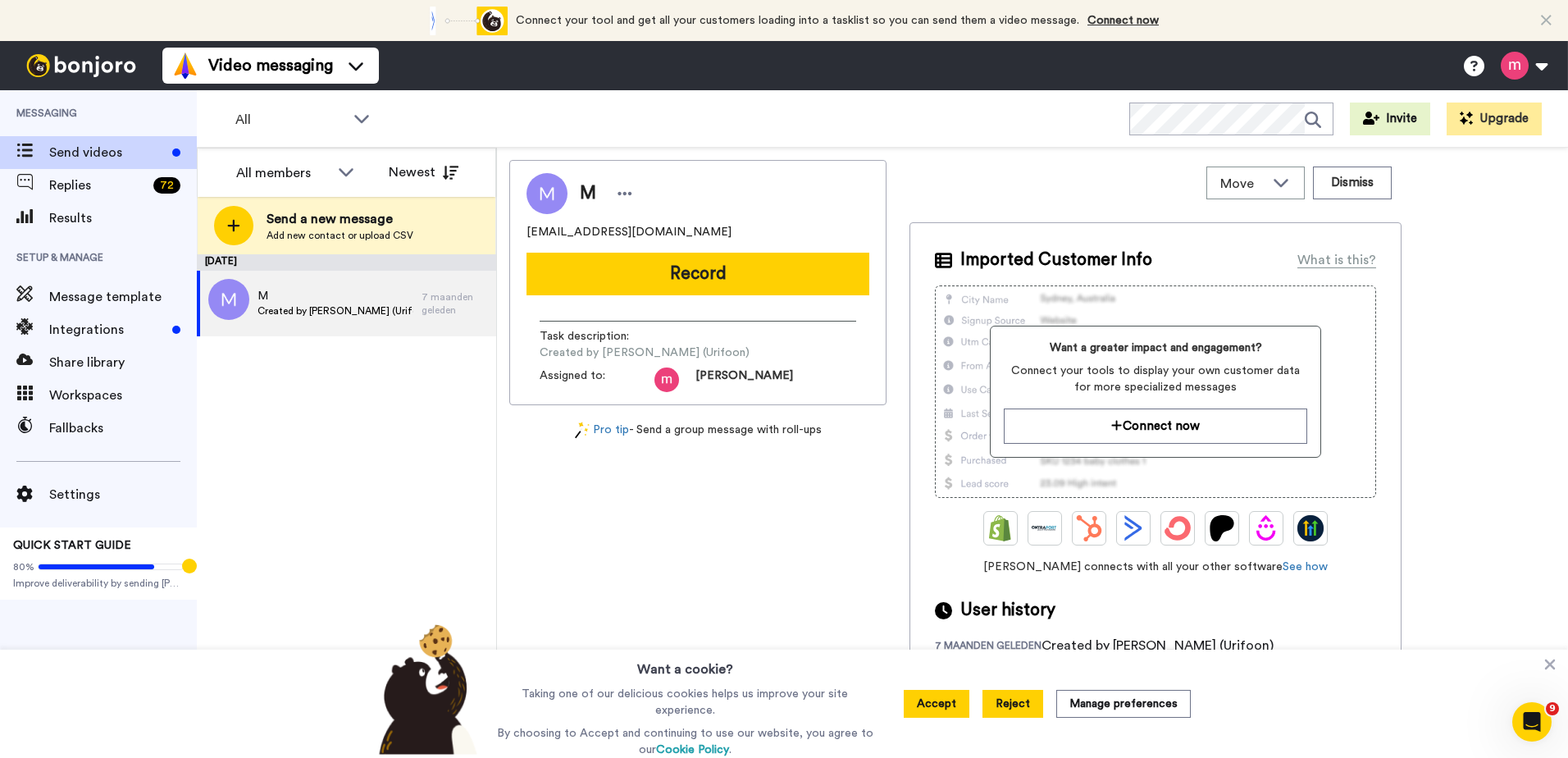
click at [1024, 709] on button "Reject" at bounding box center [1012, 703] width 60 height 28
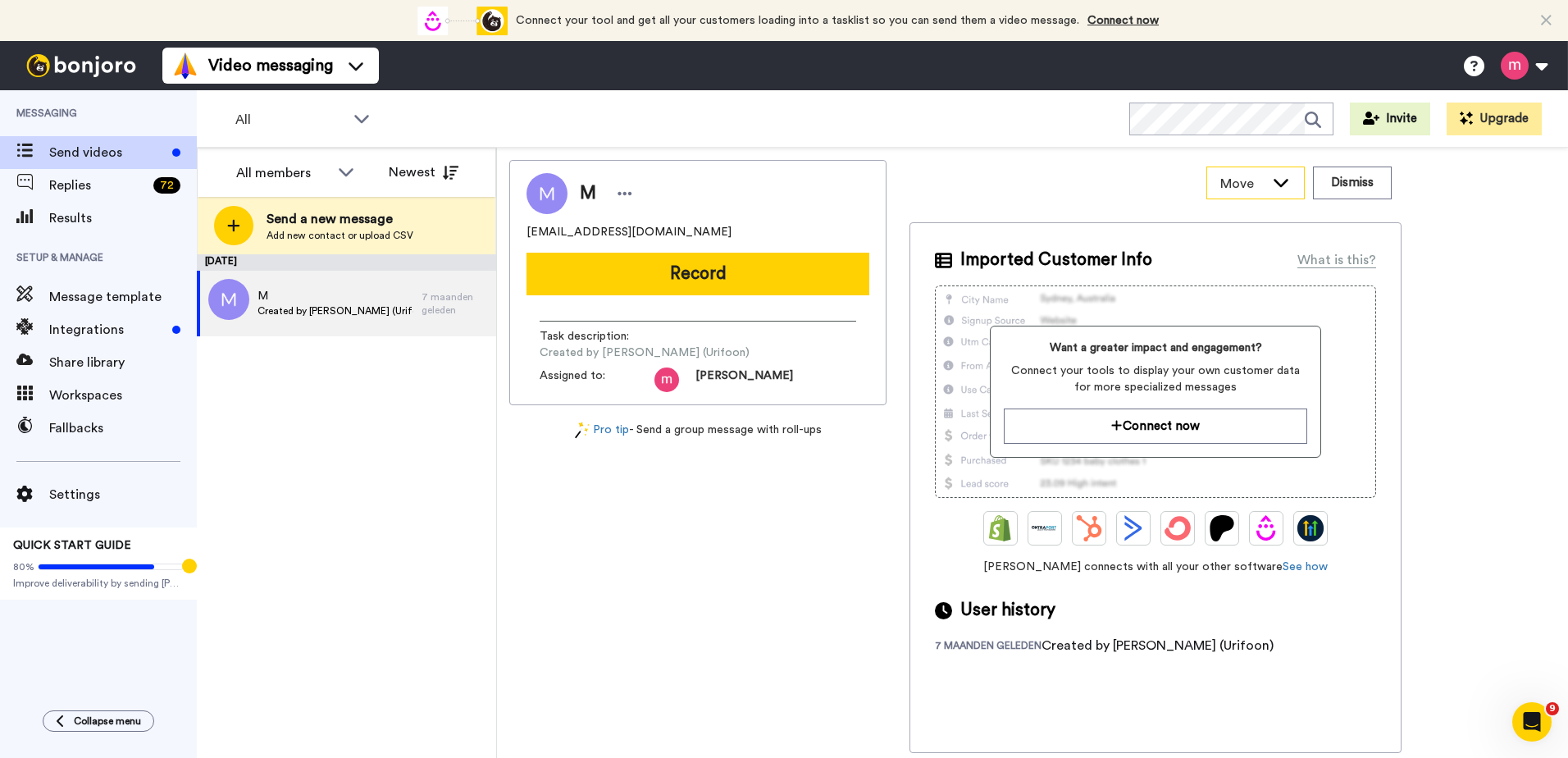
click at [1267, 188] on div "Move" at bounding box center [1255, 183] width 97 height 31
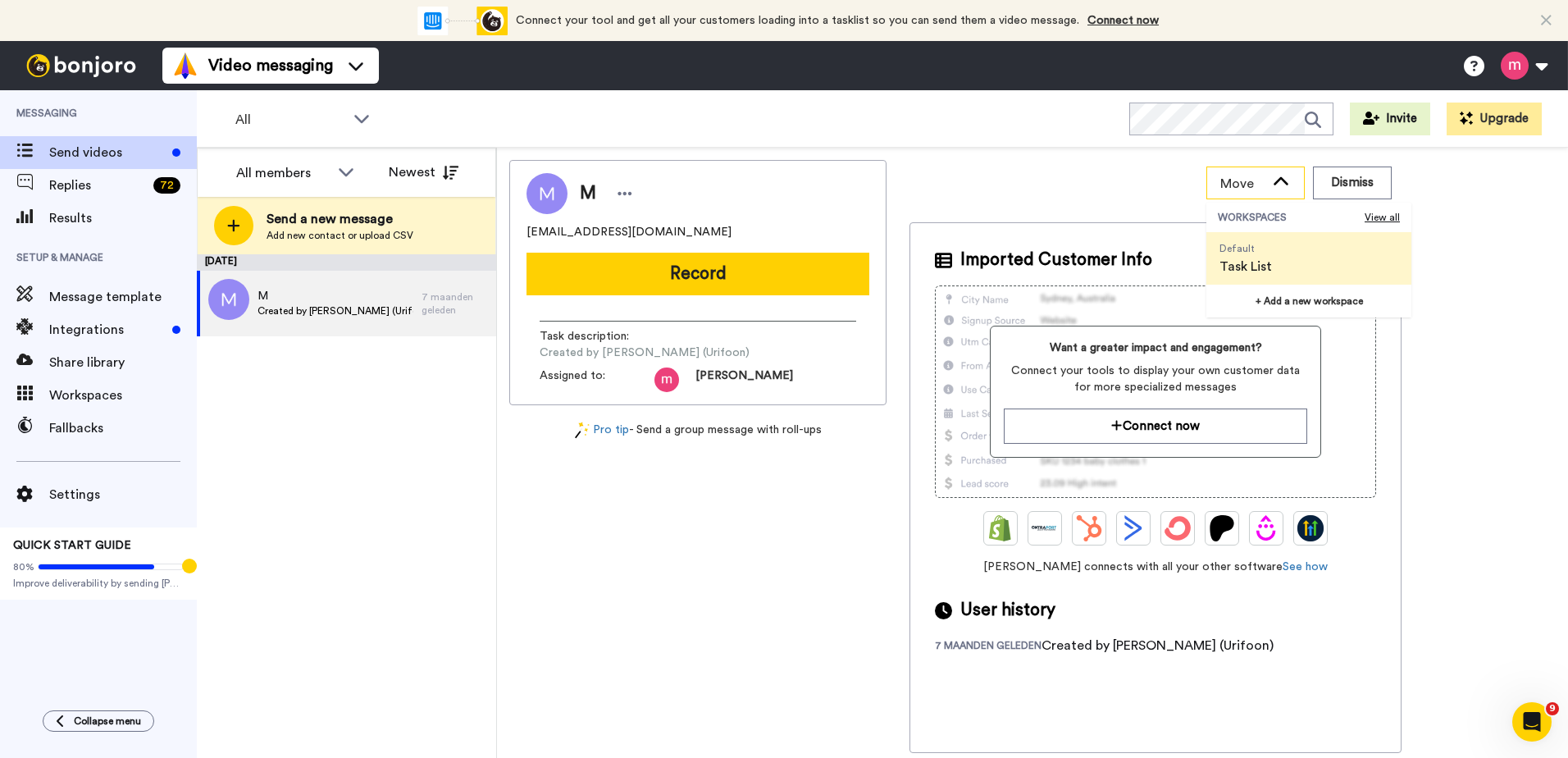
click at [1263, 184] on span "Move" at bounding box center [1242, 183] width 44 height 19
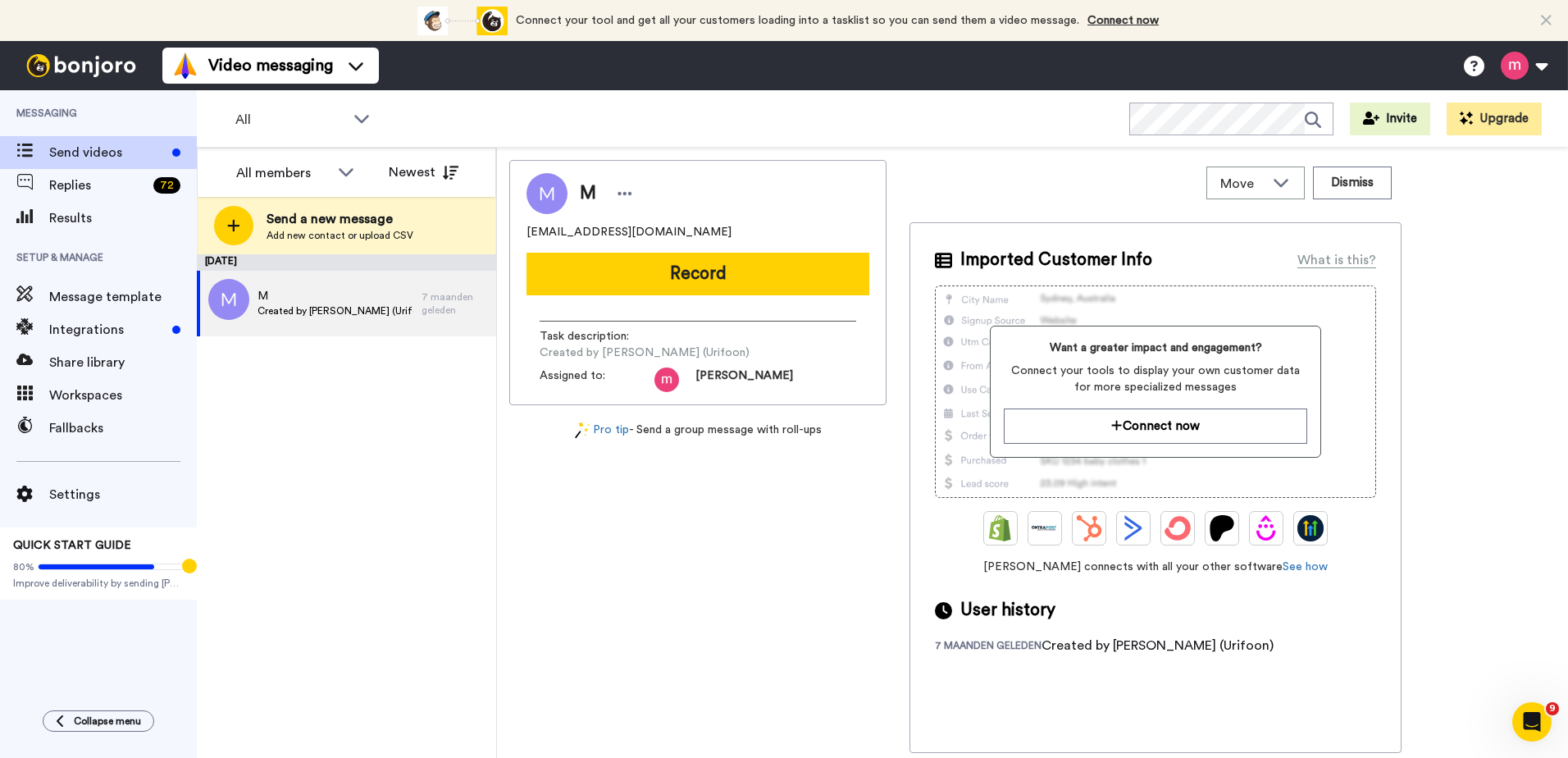
click at [1124, 167] on div "Move WORKSPACES View all Default Task List + Add a new workspace Dismiss" at bounding box center [1155, 183] width 492 height 46
click at [100, 294] on span "Message template" at bounding box center [123, 297] width 148 height 19
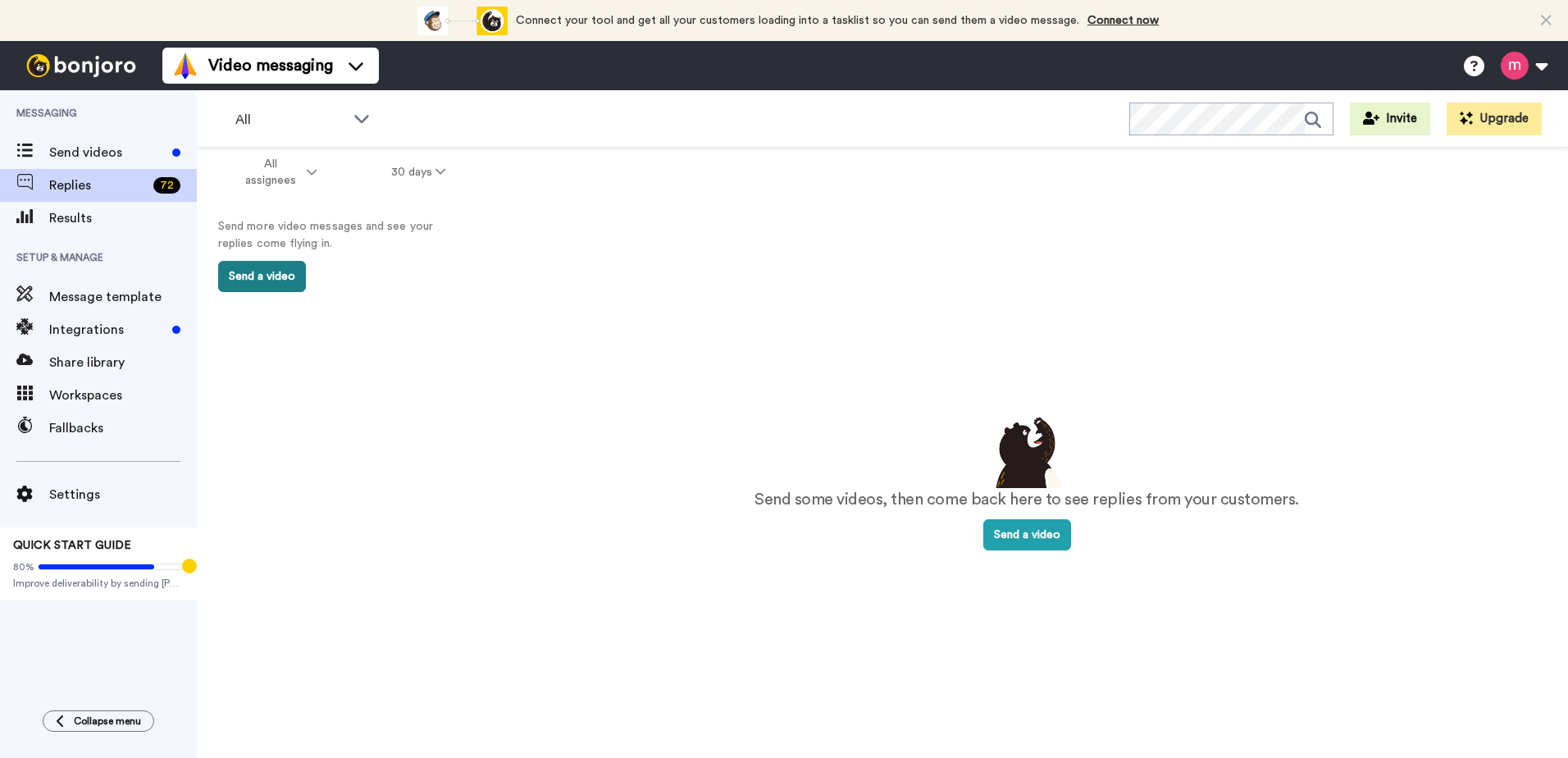
click at [241, 274] on button "Send a video" at bounding box center [261, 277] width 87 height 31
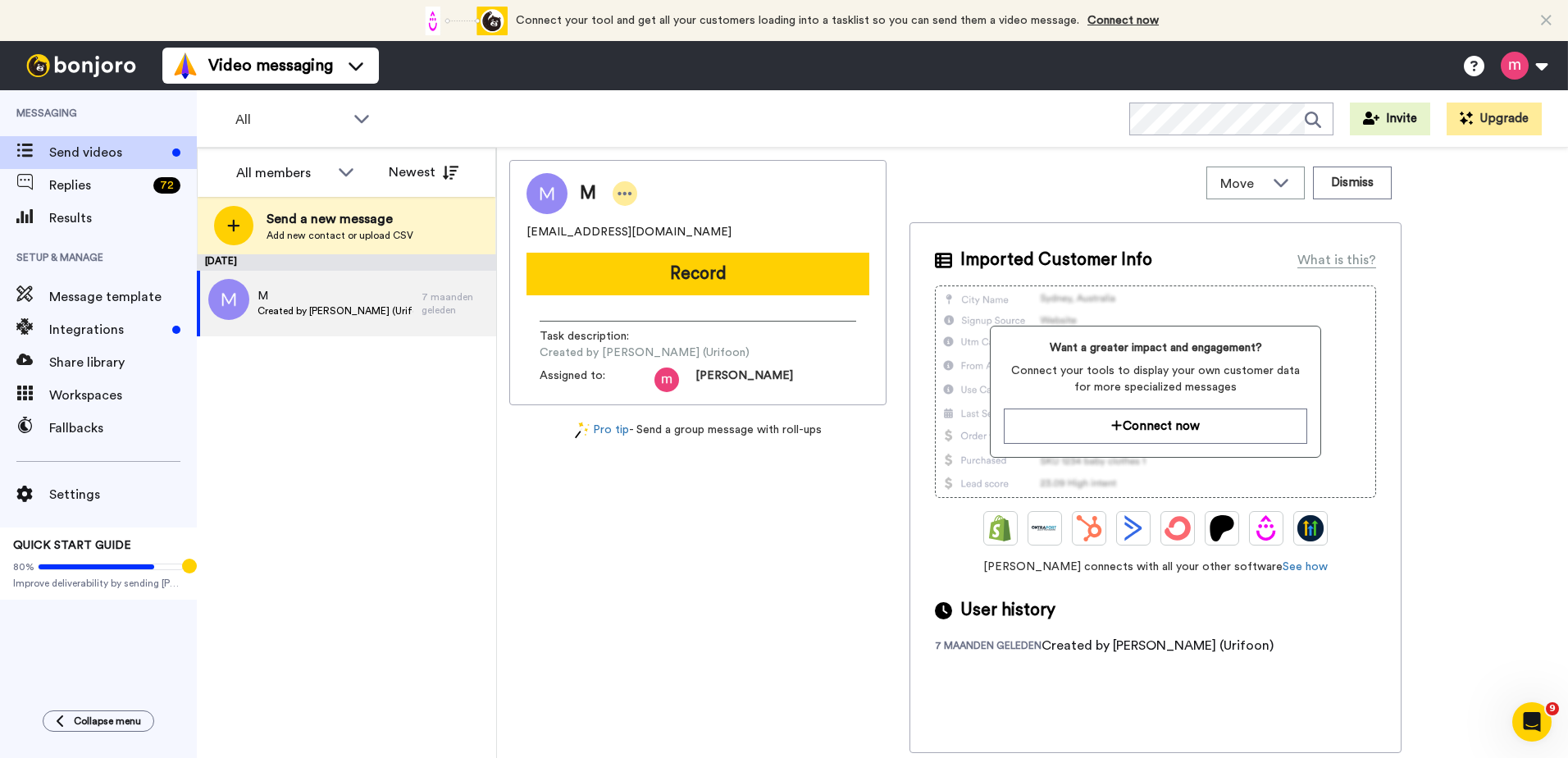
click at [621, 193] on icon at bounding box center [624, 193] width 14 height 16
click at [696, 216] on li "Edit contact" at bounding box center [672, 222] width 119 height 23
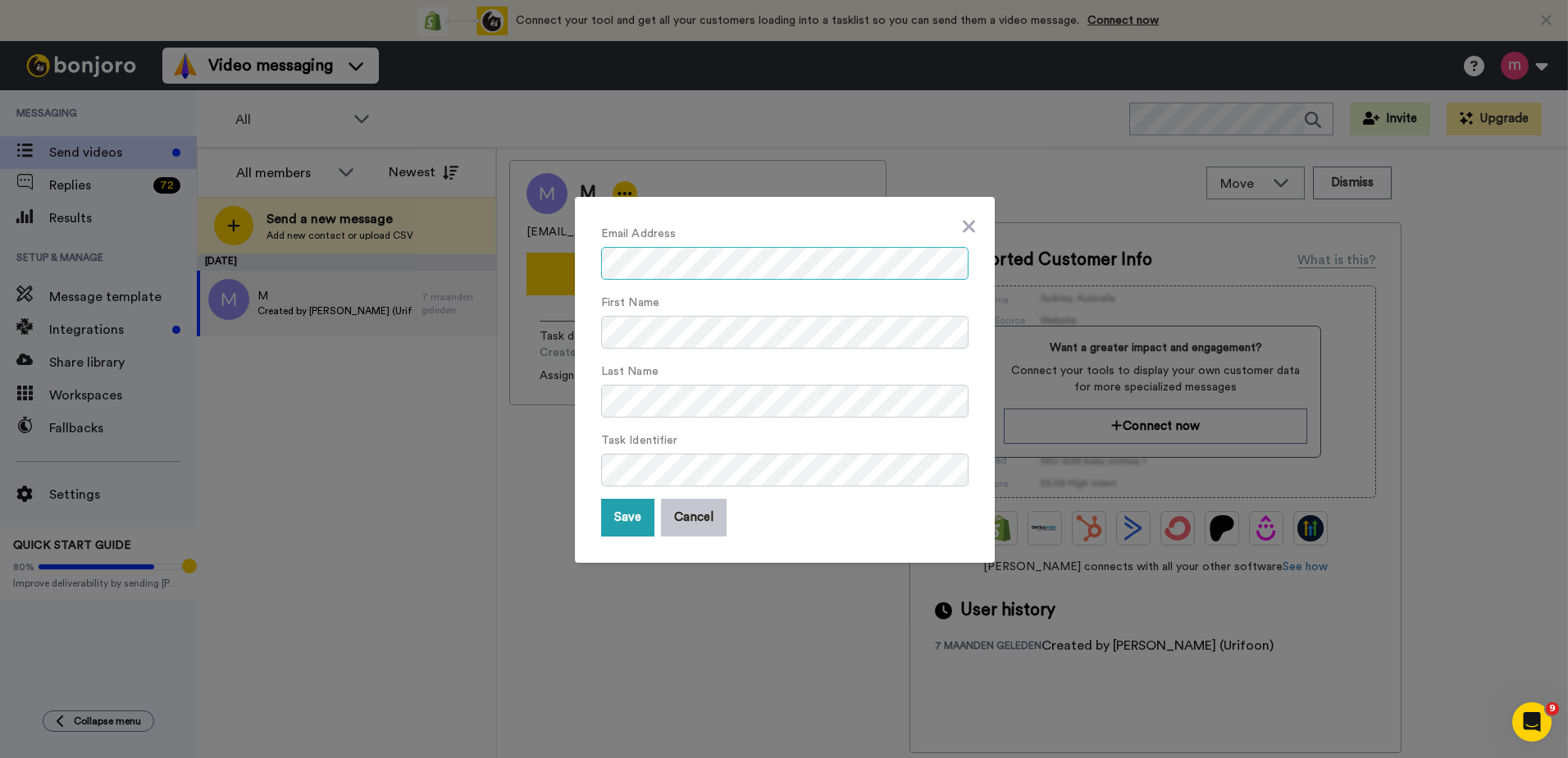
click at [414, 258] on div "Email Address First Name Last Name Task Identifier Save Cancel" at bounding box center [784, 379] width 1568 height 758
click at [593, 327] on div "Email Address First Name Last Name Task Identifier Save Cancel" at bounding box center [784, 379] width 420 height 366
click at [635, 516] on button "Save" at bounding box center [628, 517] width 54 height 37
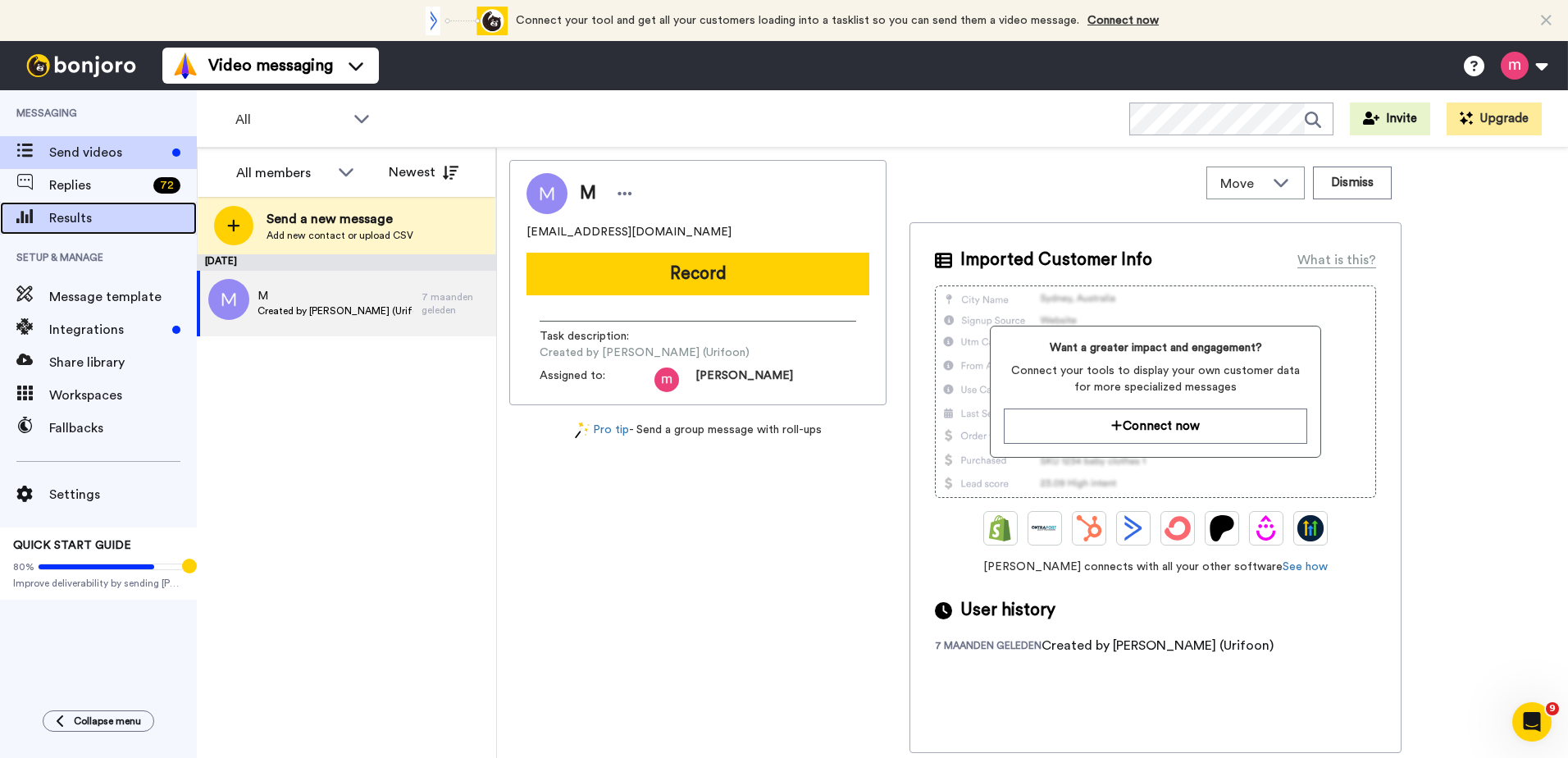
click at [83, 225] on span "Results" at bounding box center [123, 218] width 148 height 19
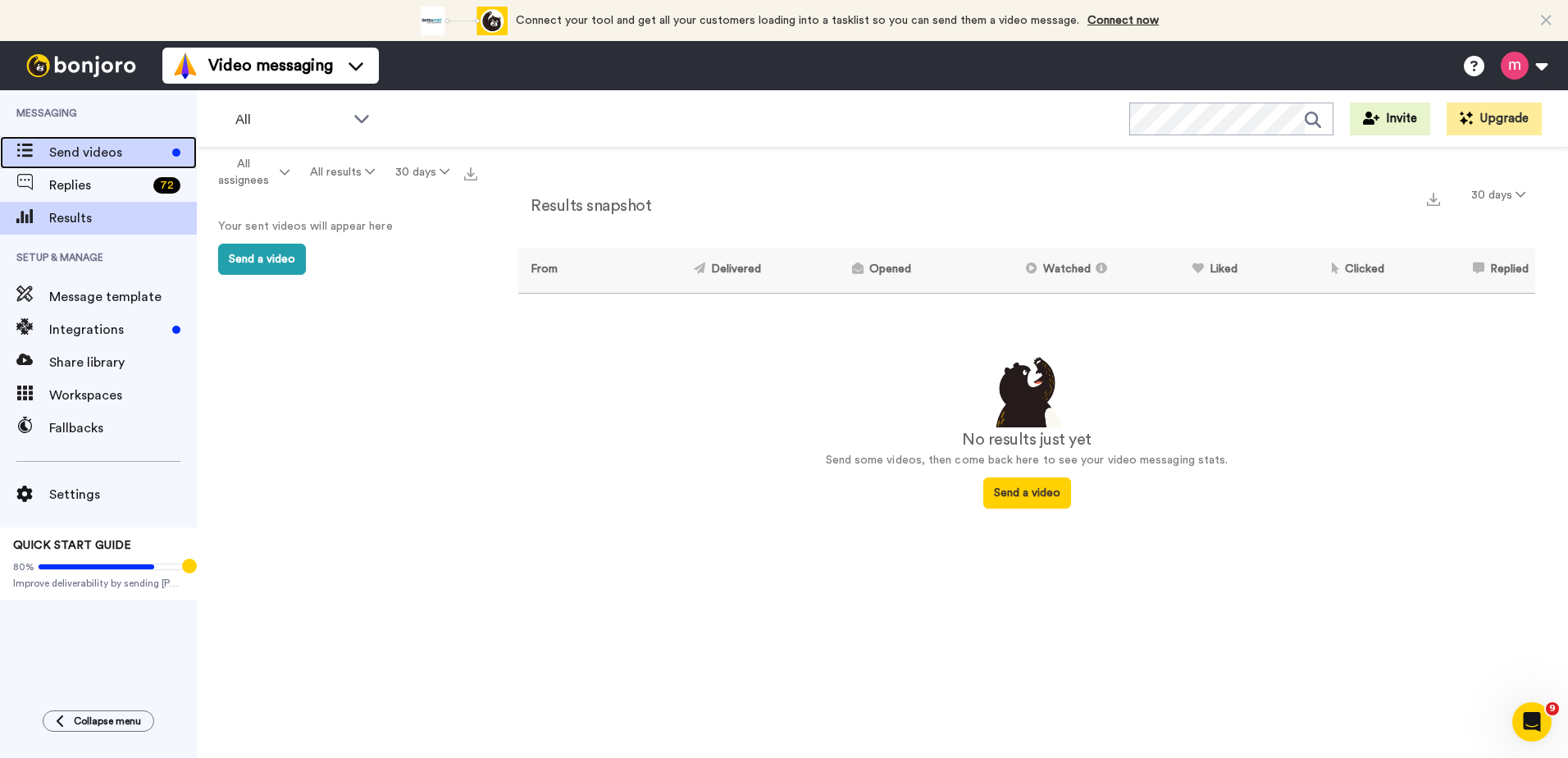
click at [78, 160] on span "Send videos" at bounding box center [107, 153] width 116 height 19
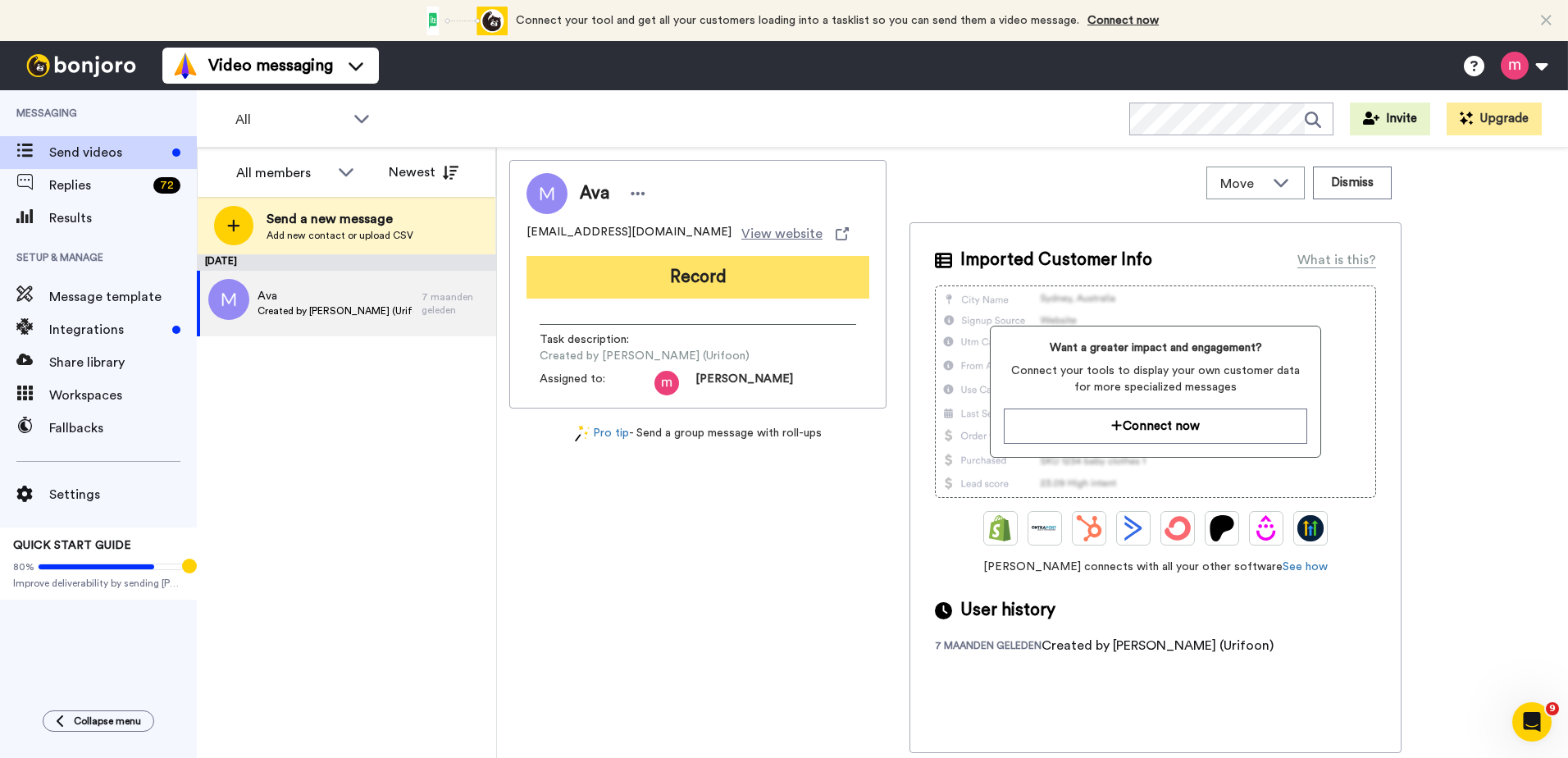
click at [684, 267] on button "Record" at bounding box center [697, 277] width 343 height 42
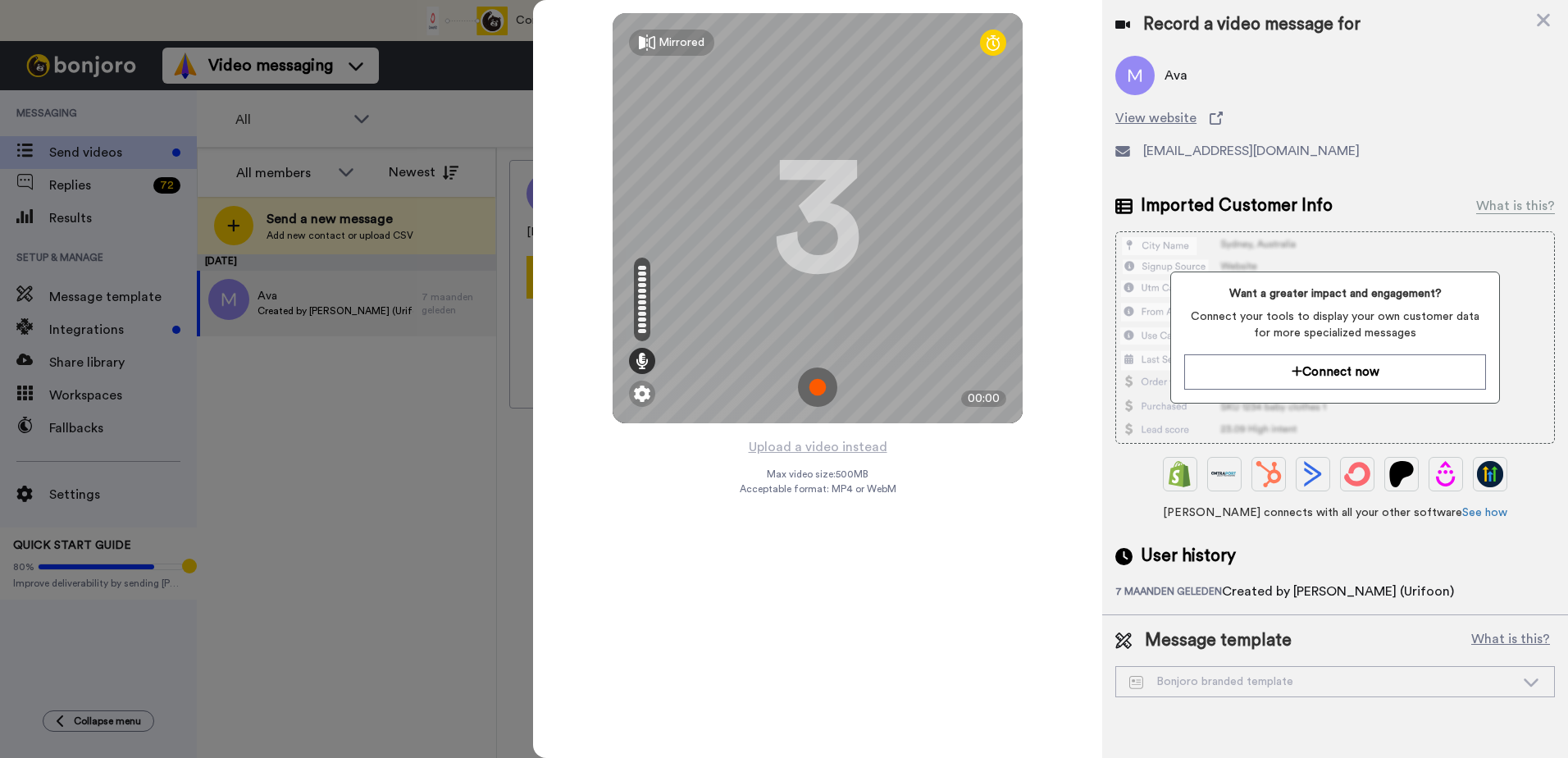
click at [819, 390] on img at bounding box center [817, 387] width 39 height 39
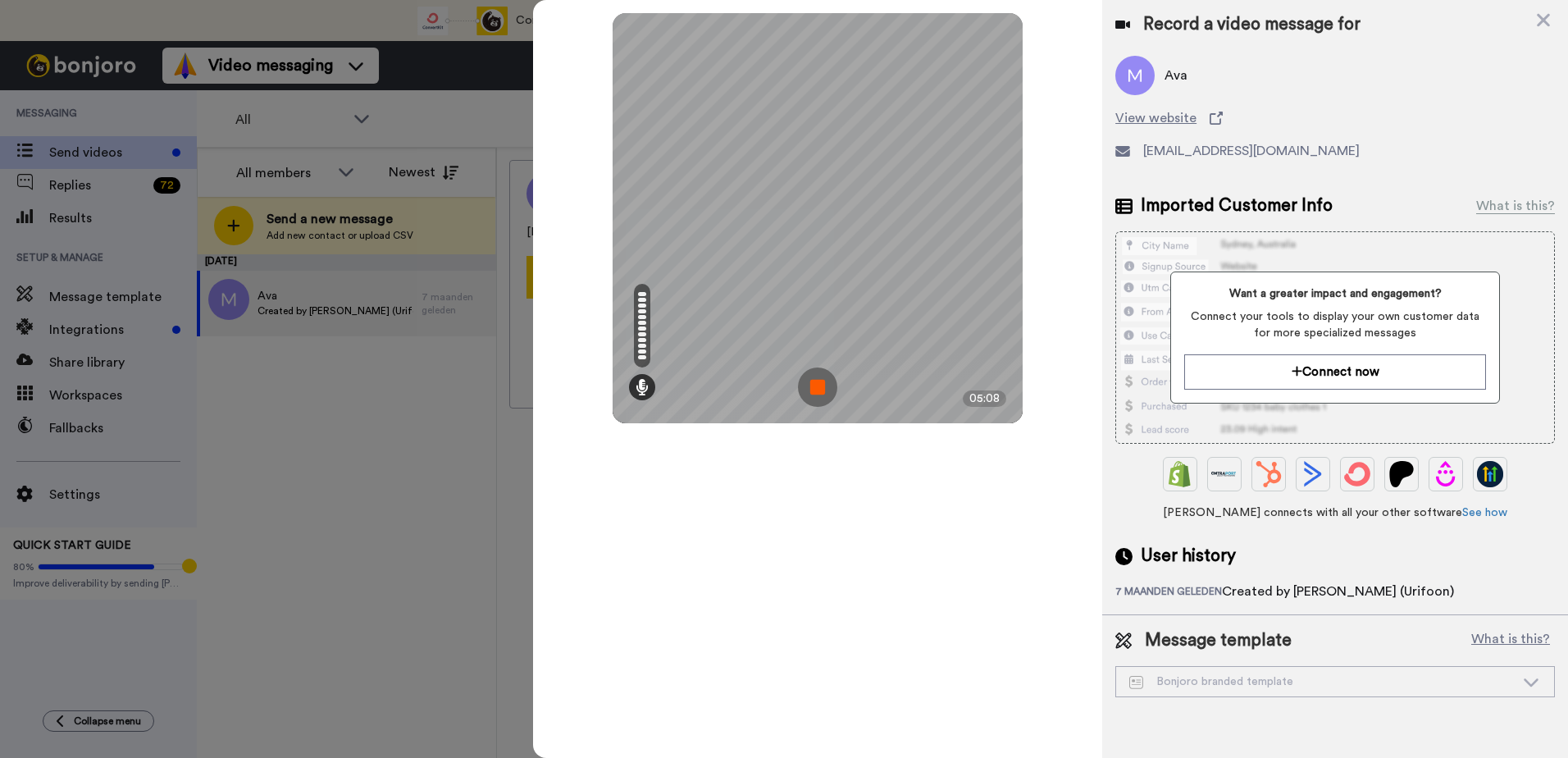
click at [832, 389] on img at bounding box center [817, 387] width 39 height 39
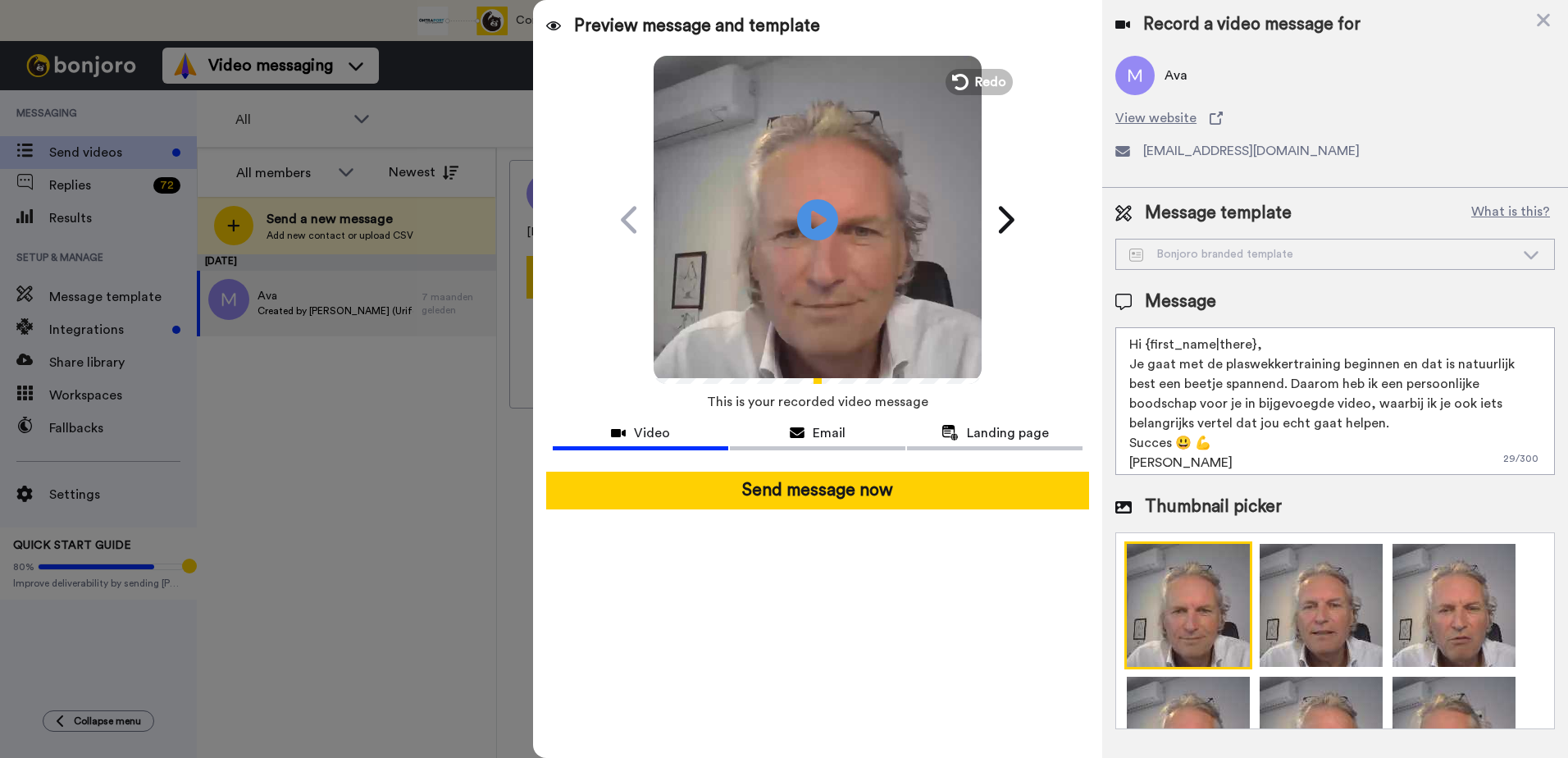
drag, startPoint x: 1146, startPoint y: 346, endPoint x: 1257, endPoint y: 349, distance: 111.0
click at [1257, 348] on textarea "Hi {first_name|there}, Je gaat met de plaswekkertraining beginnen en dat is nat…" at bounding box center [1336, 402] width 440 height 148
click at [1257, 350] on textarea "Hi {first_name|there}, Je gaat met de plaswekkertraining beginnen en dat is nat…" at bounding box center [1336, 402] width 440 height 148
click at [1311, 379] on textarea "Hi Ava, Je gaat met de plaswekkertraining beginnen en dat is natuurlijk best ee…" at bounding box center [1336, 402] width 440 height 148
click at [1130, 367] on textarea "Hi Ava, Je gaat met de plaswekkertraining beginnen en dat is natuurlijk best ee…" at bounding box center [1336, 402] width 440 height 148
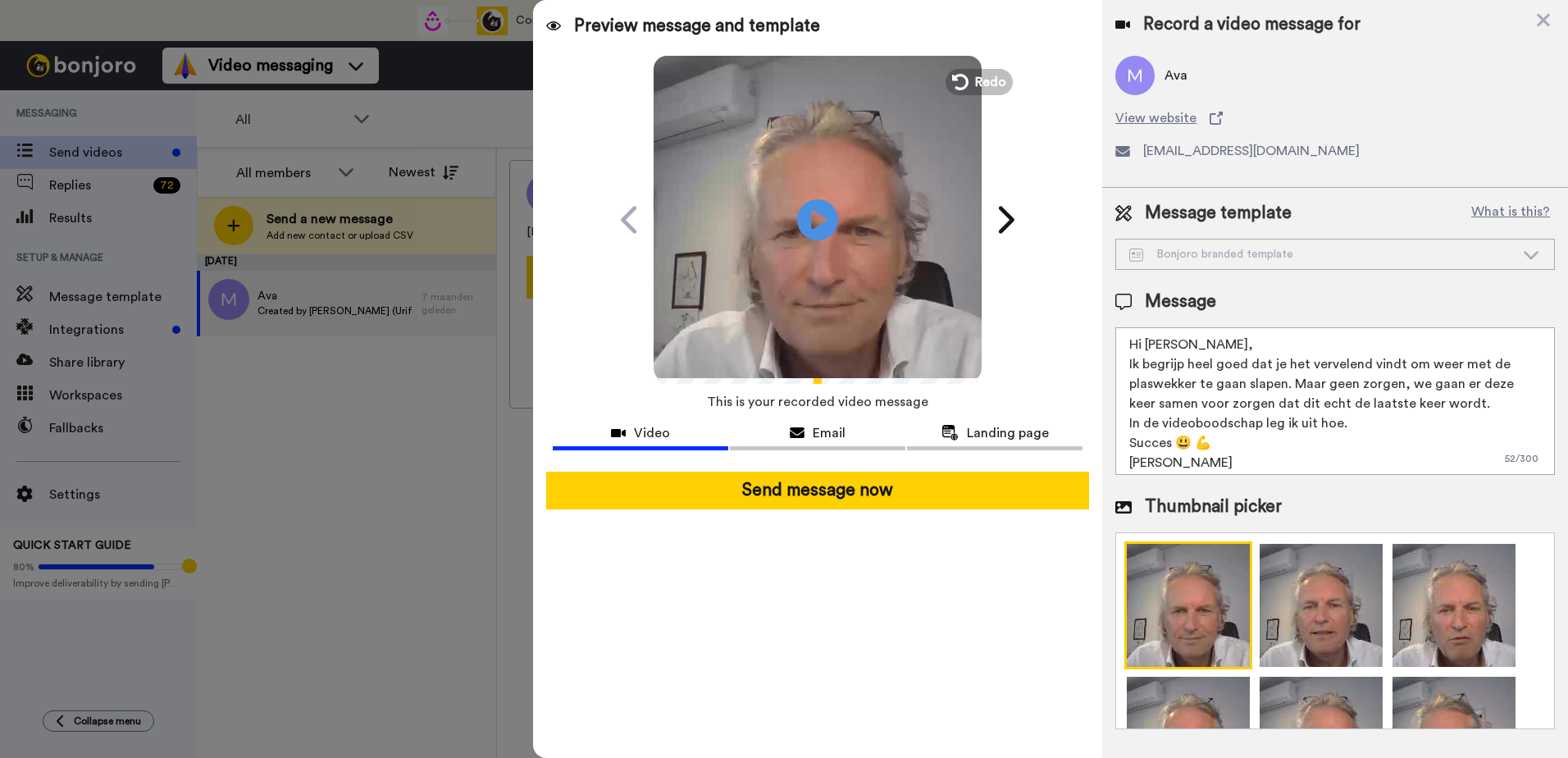
click at [1484, 404] on textarea "Hi Ava, Ik begrijp heel goed dat je het vervelend vindt om weer met de plaswekk…" at bounding box center [1336, 402] width 440 height 148
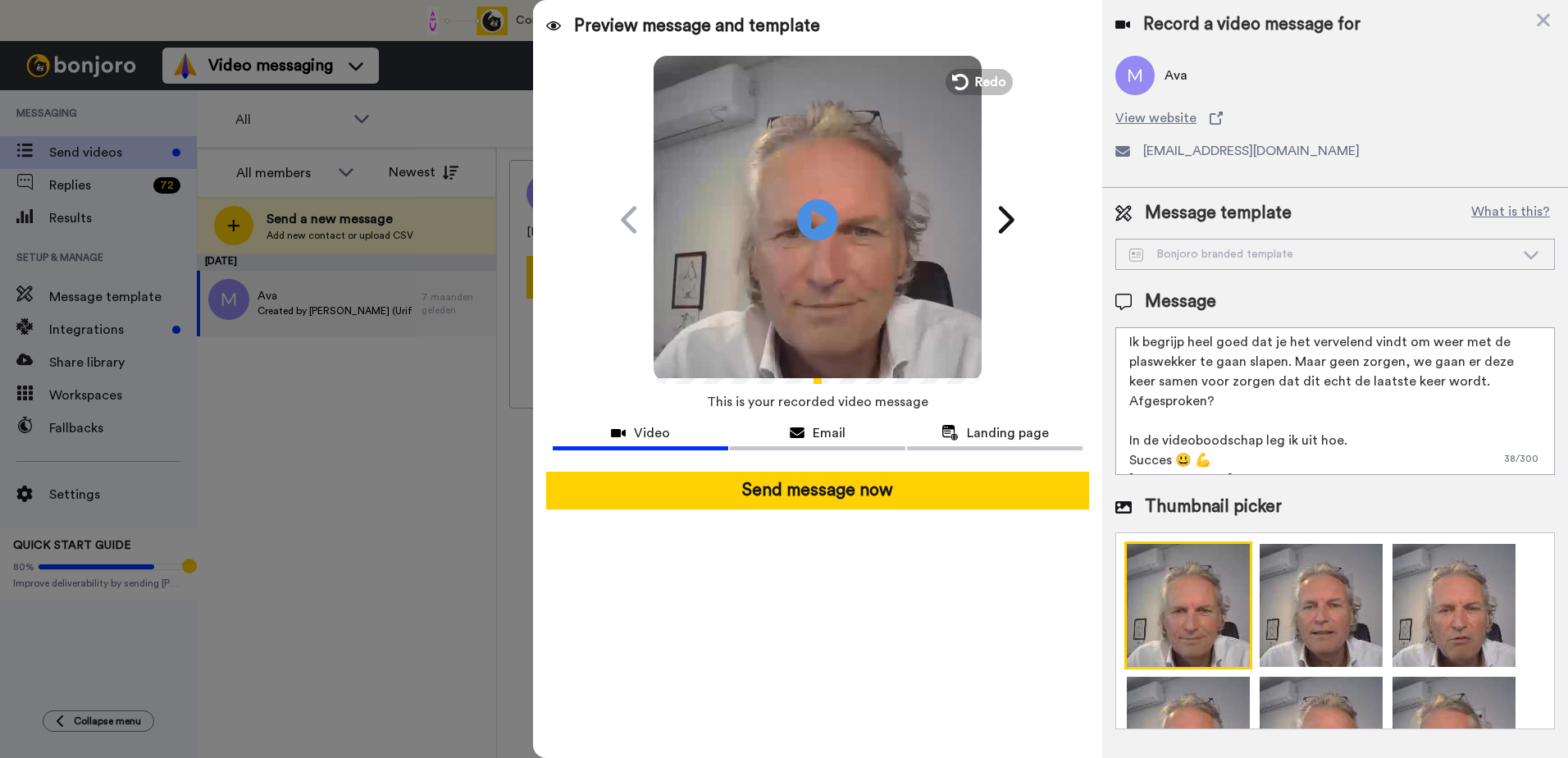
scroll to position [64, 0]
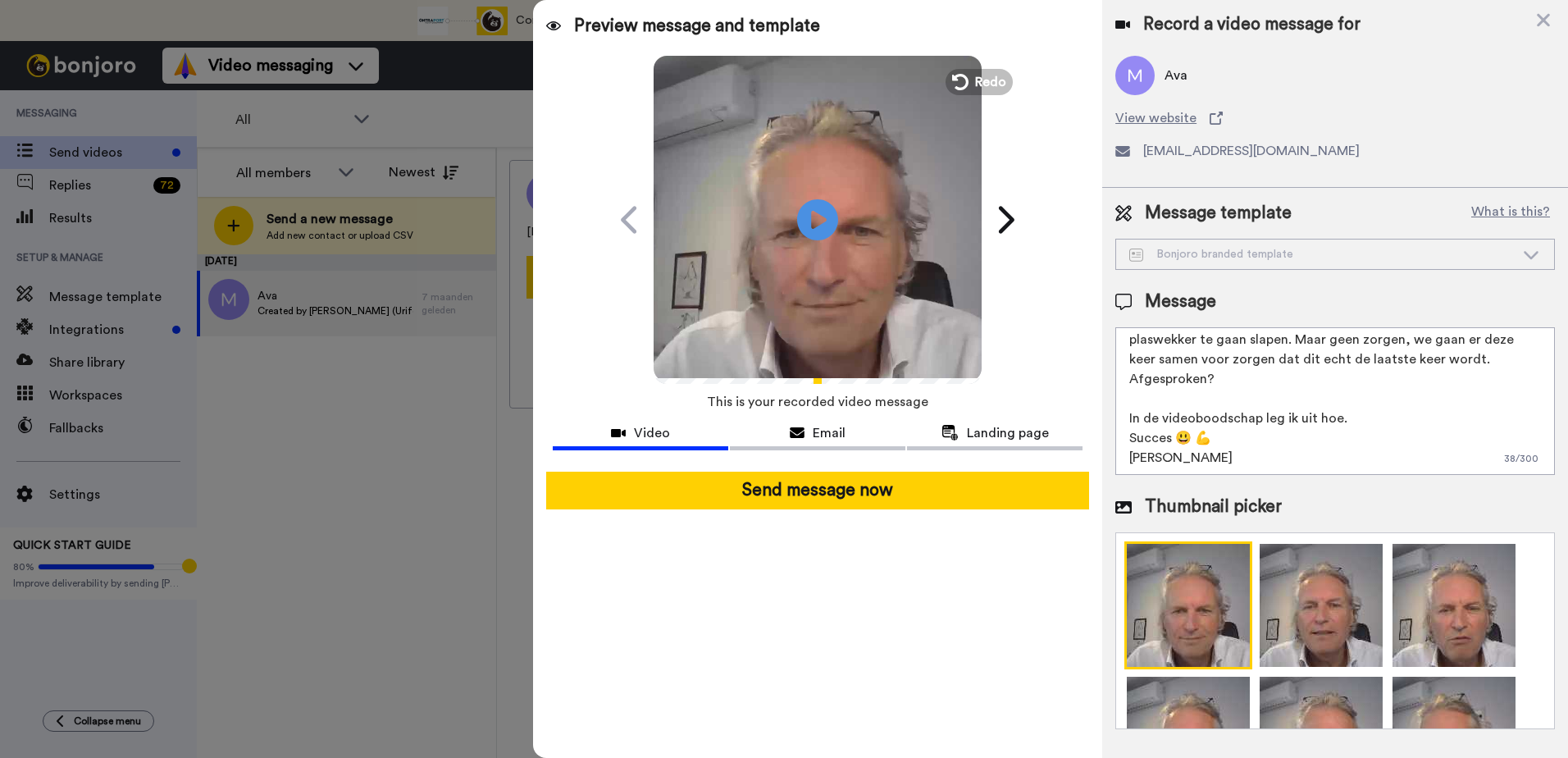
click at [1194, 402] on textarea "Hi Ava, Ik begrijp heel goed dat je het vervelend vindt om weer met de plaswekk…" at bounding box center [1336, 402] width 440 height 148
drag, startPoint x: 1235, startPoint y: 378, endPoint x: 1132, endPoint y: 386, distance: 103.3
click at [1132, 386] on textarea "Hi Ava, Ik begrijp heel goed dat je het vervelend vindt om weer met de plaswekk…" at bounding box center [1336, 402] width 440 height 148
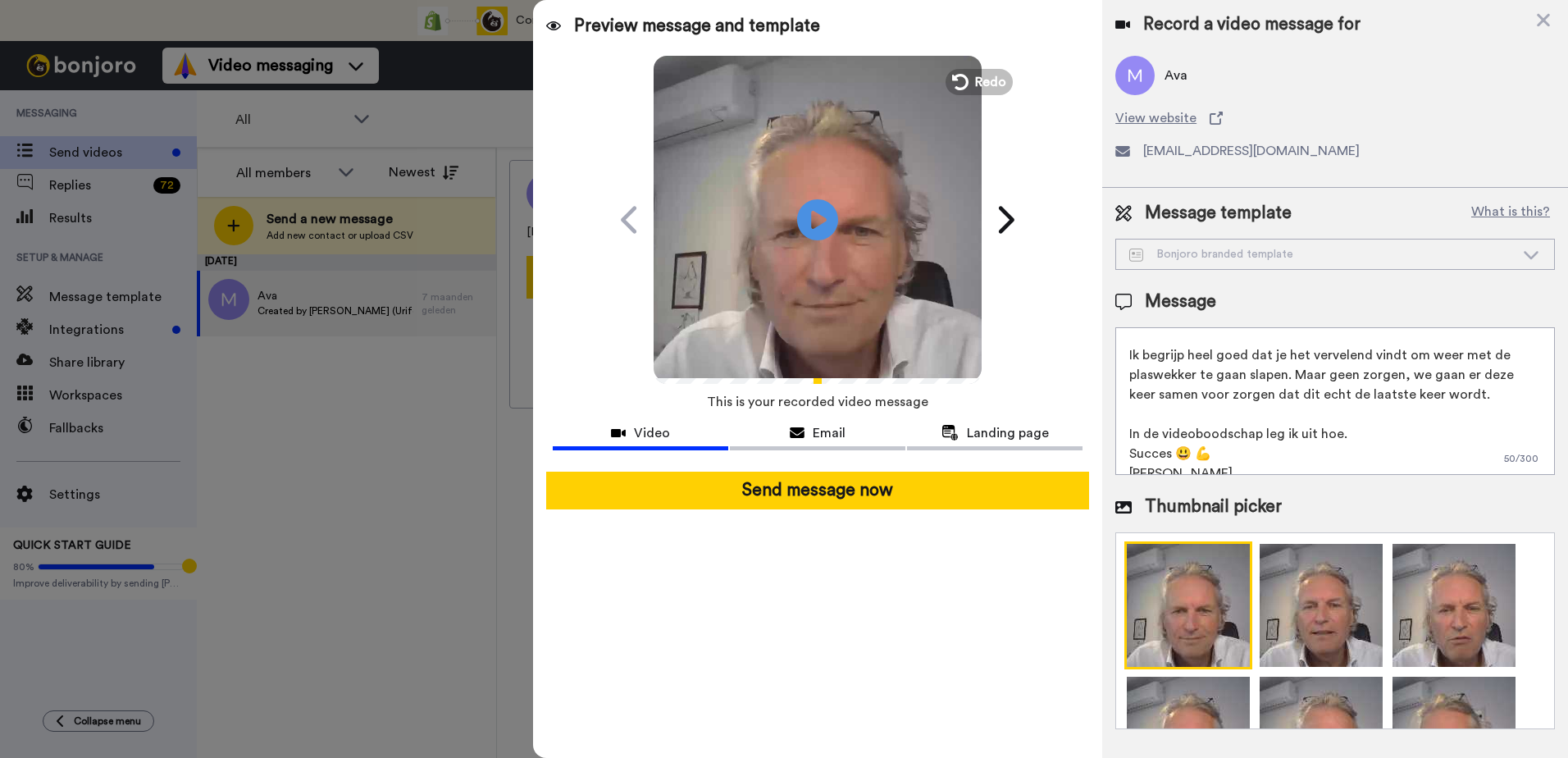
scroll to position [44, 0]
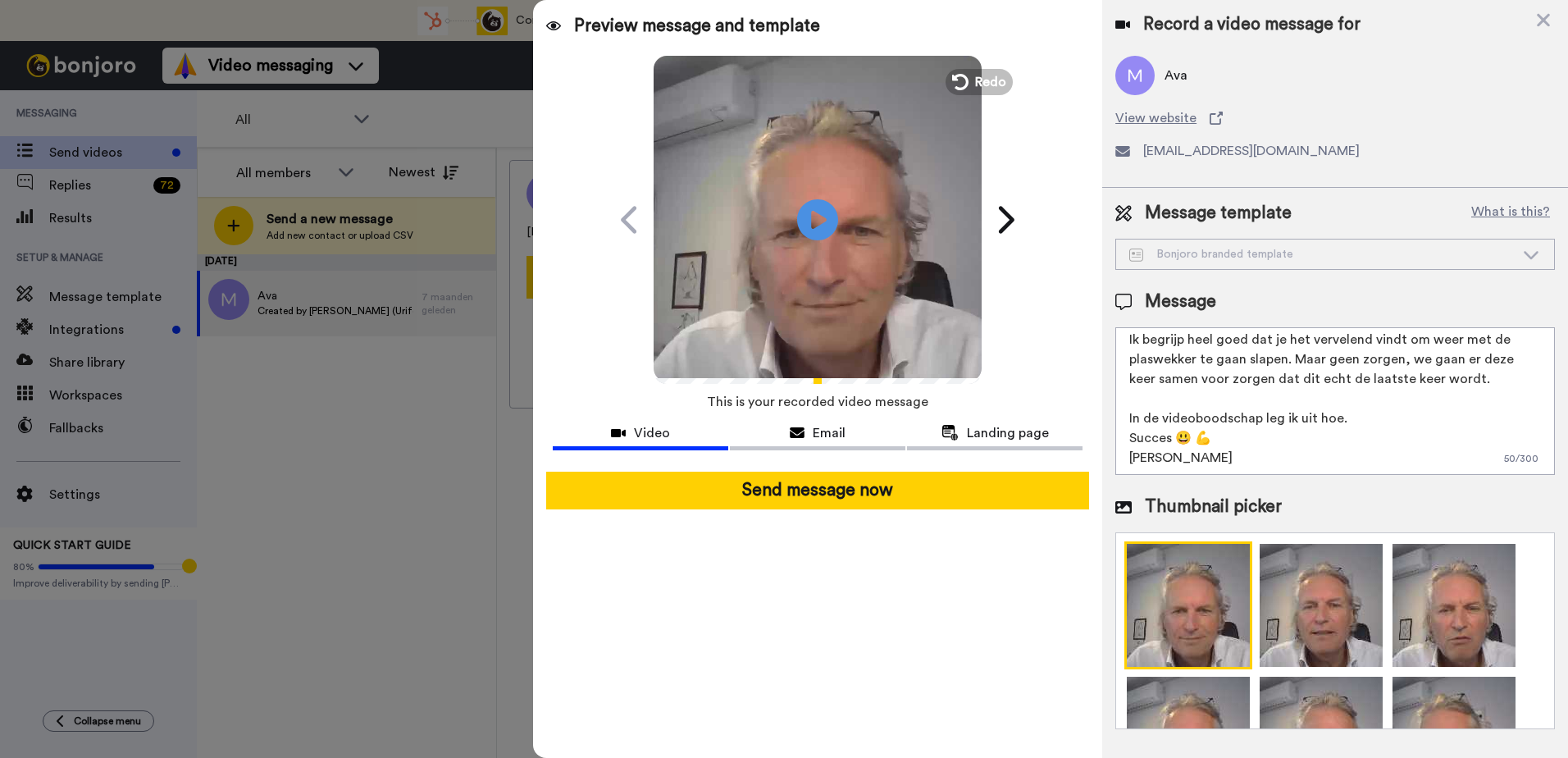
click at [1370, 415] on textarea "Hi Ava, Ik begrijp heel goed dat je het vervelend vindt om weer met de plaswekk…" at bounding box center [1336, 402] width 440 height 148
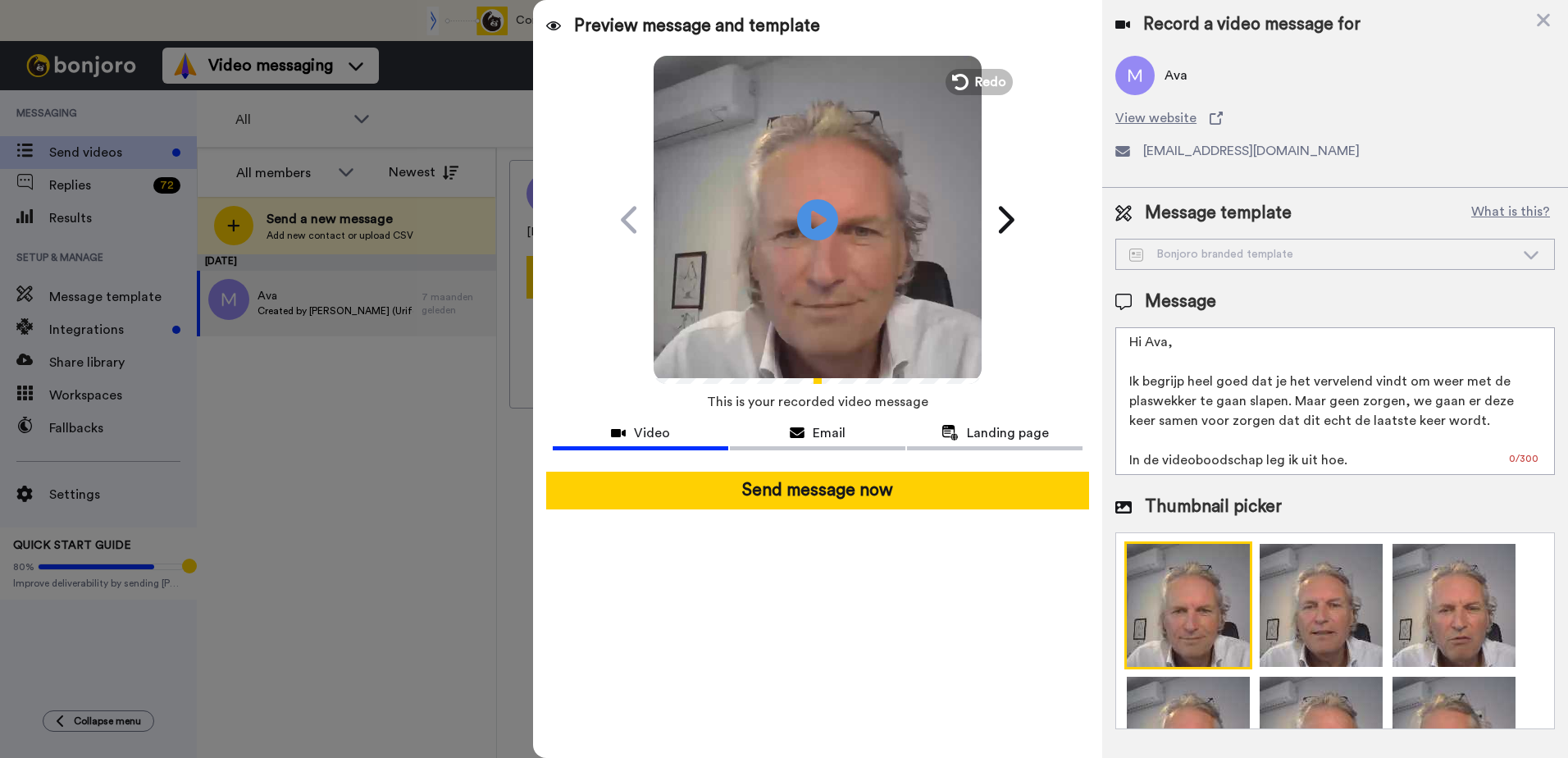
scroll to position [0, 0]
click at [1190, 360] on textarea "Hi Ava, Ik begrijp heel goed dat je het vervelend vindt om weer met de plaswekk…" at bounding box center [1336, 402] width 440 height 148
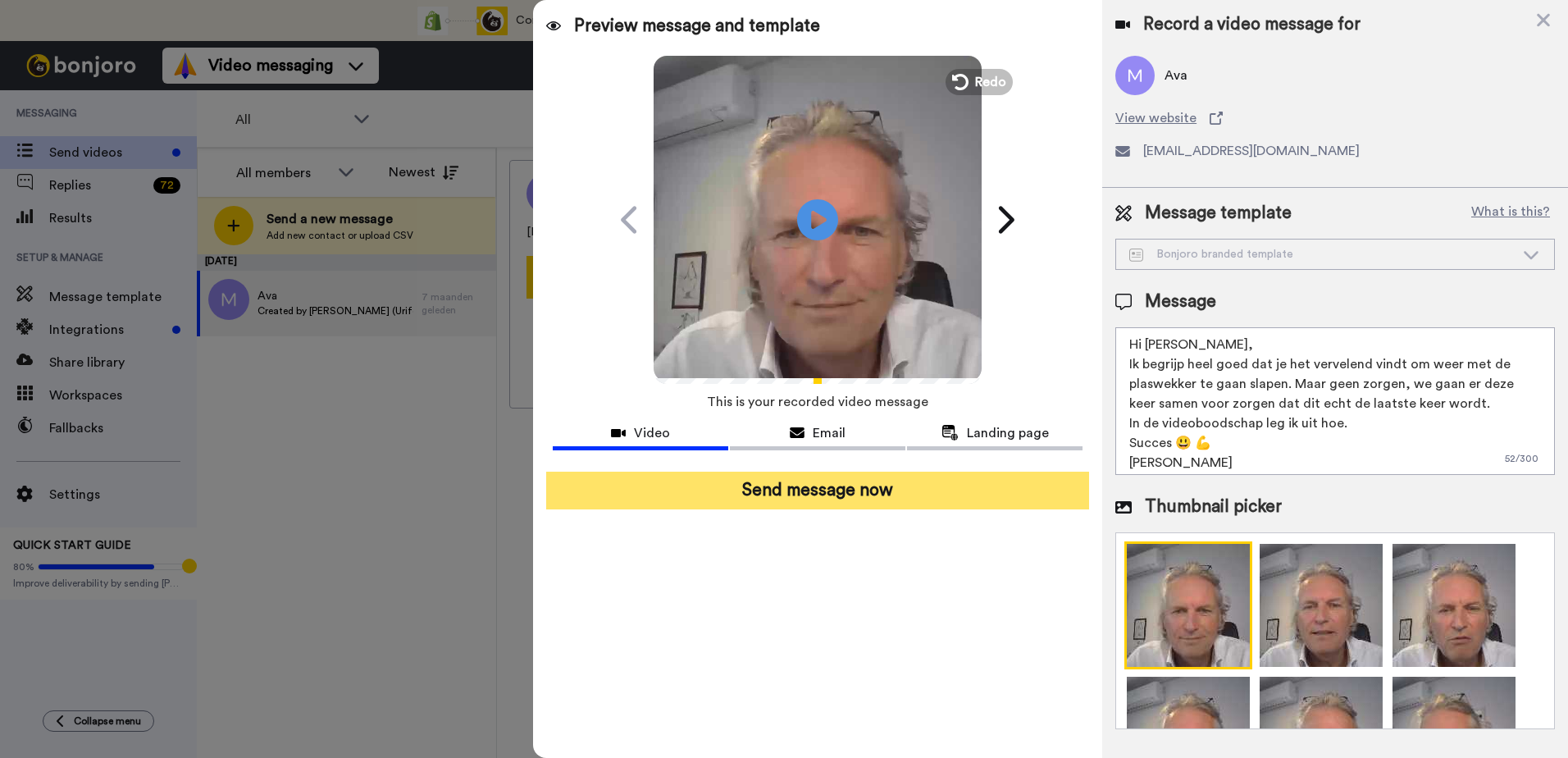
type textarea "Hi Ava, Ik begrijp heel goed dat je het vervelend vindt om weer met de plaswekk…"
click at [767, 488] on button "Send message now" at bounding box center [817, 490] width 543 height 37
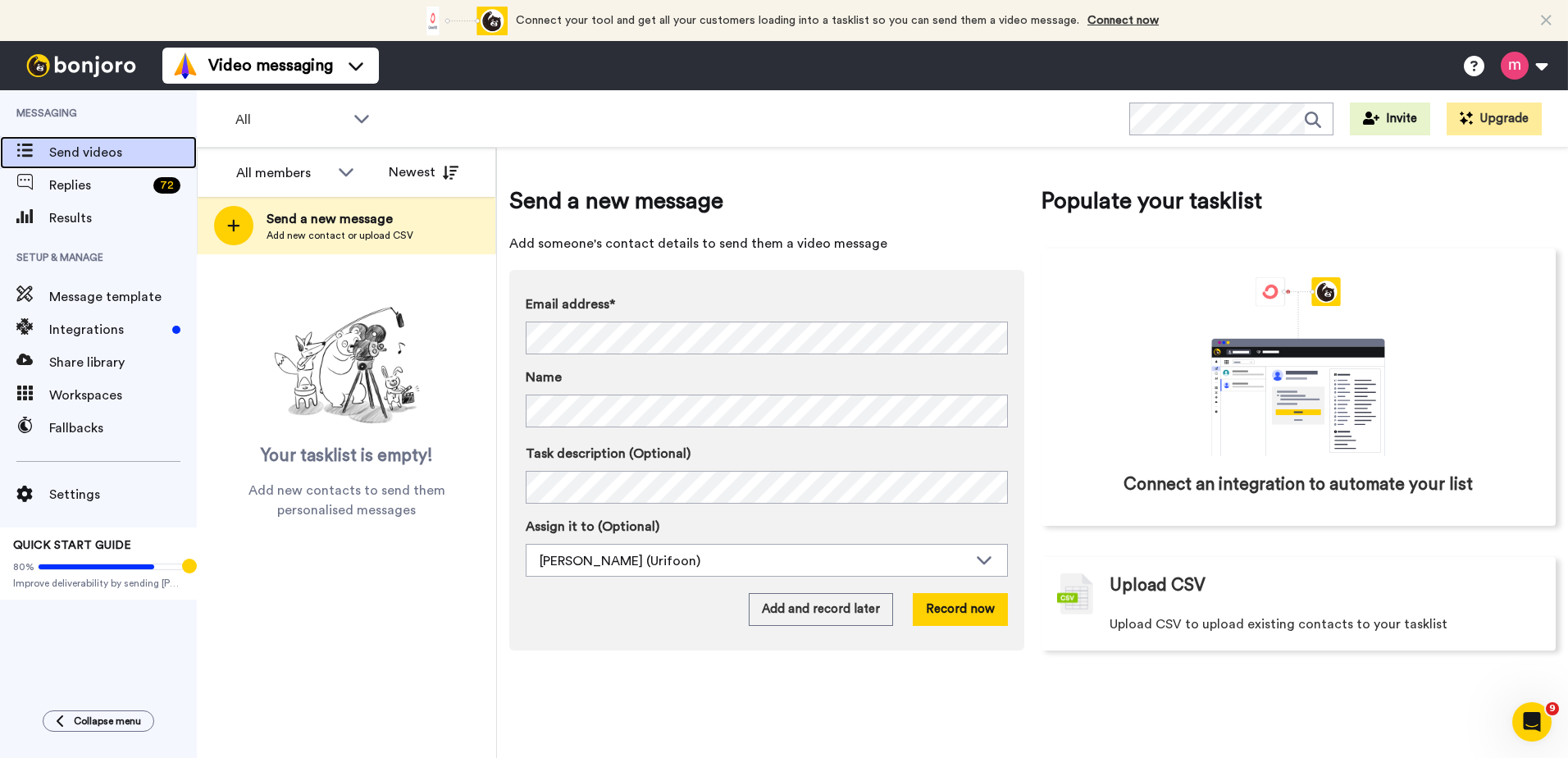
click at [85, 152] on span "Send videos" at bounding box center [123, 153] width 148 height 19
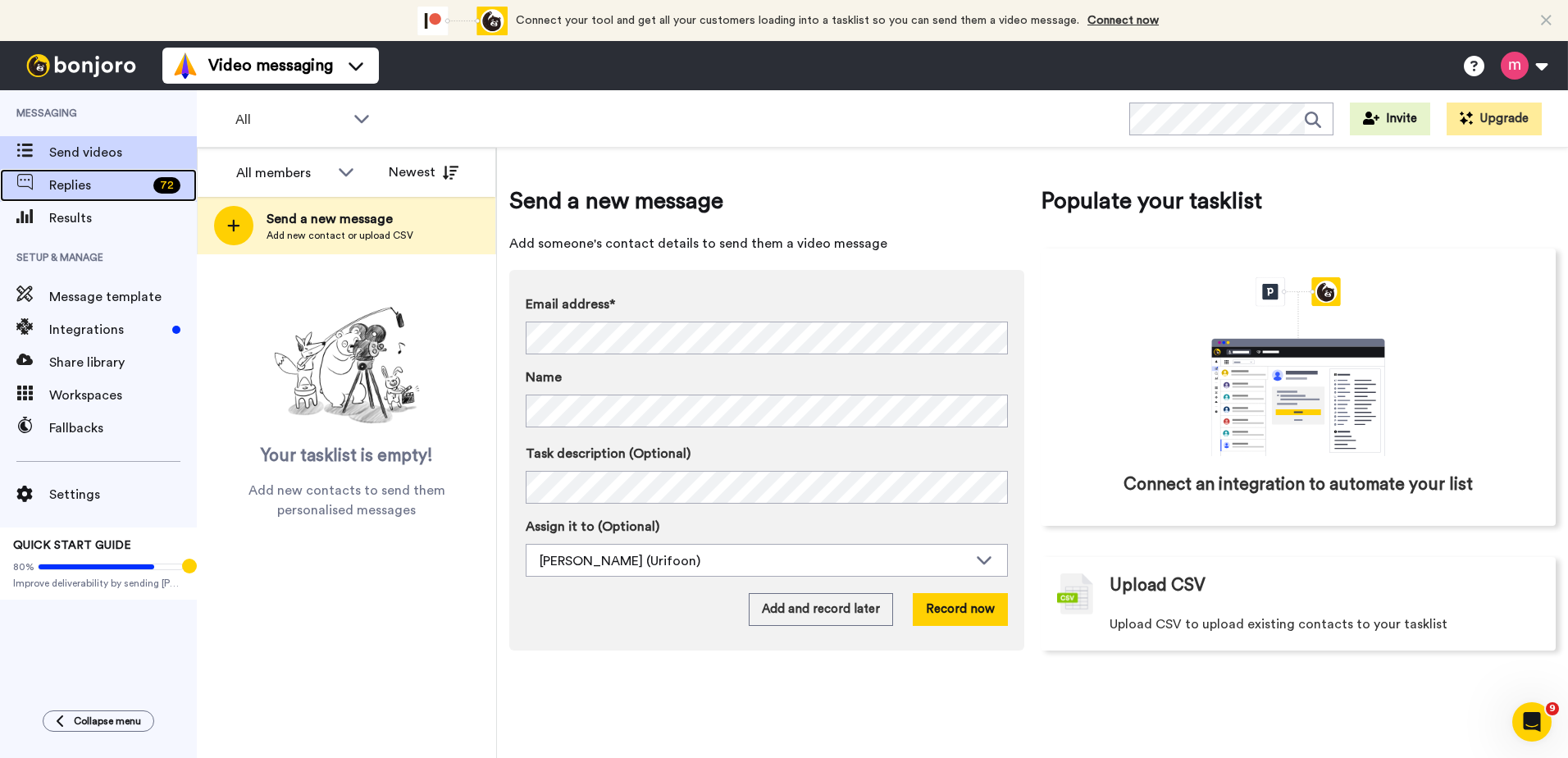
click at [70, 184] on span "Replies" at bounding box center [98, 185] width 98 height 19
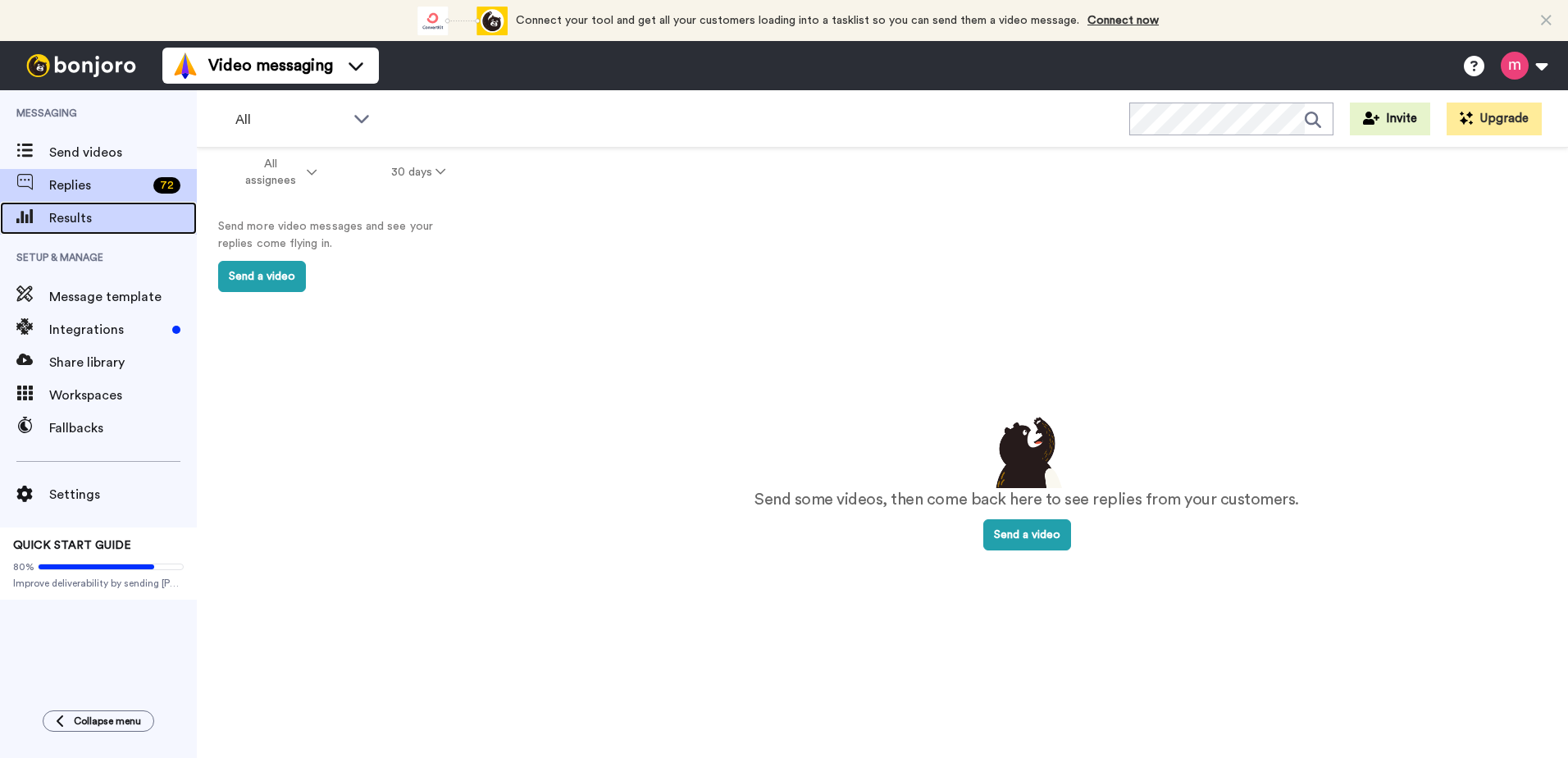
click at [65, 209] on span "Results" at bounding box center [123, 218] width 148 height 19
